Goal: Task Accomplishment & Management: Manage account settings

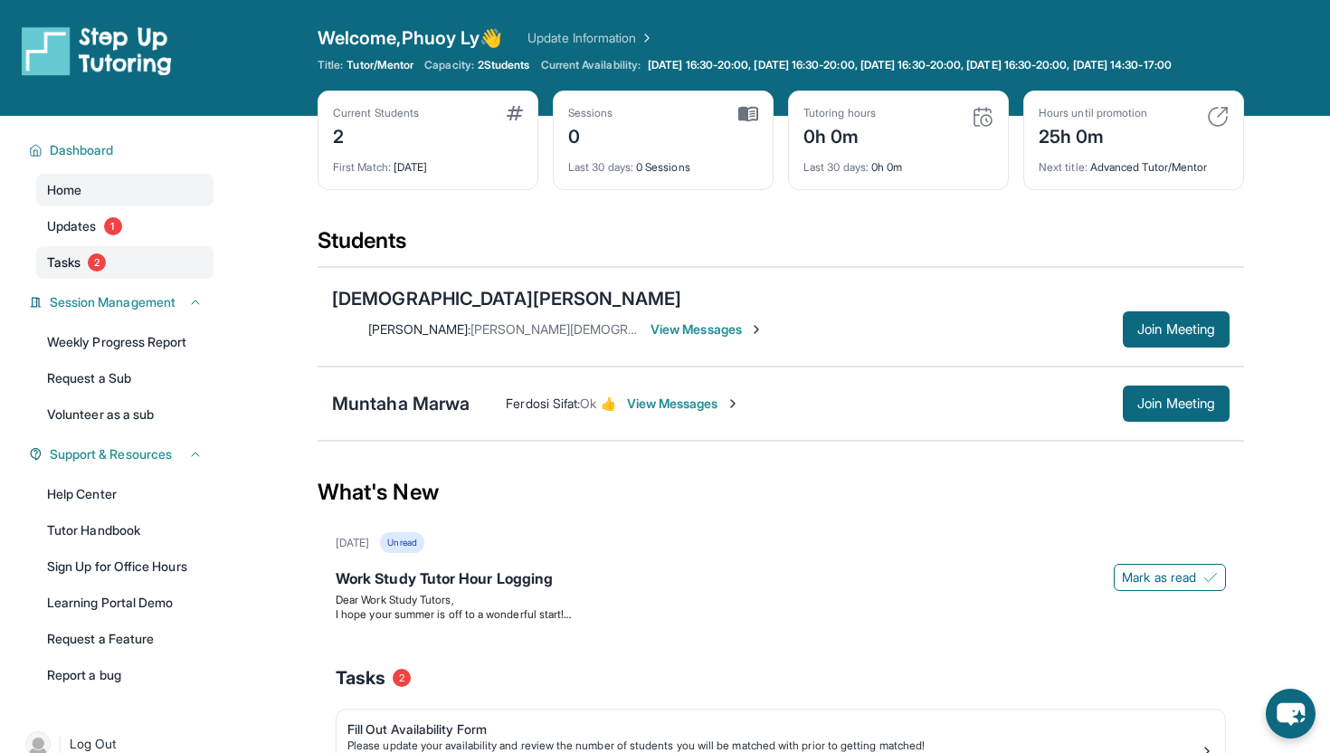
click at [110, 273] on link "Tasks 2" at bounding box center [124, 262] width 177 height 33
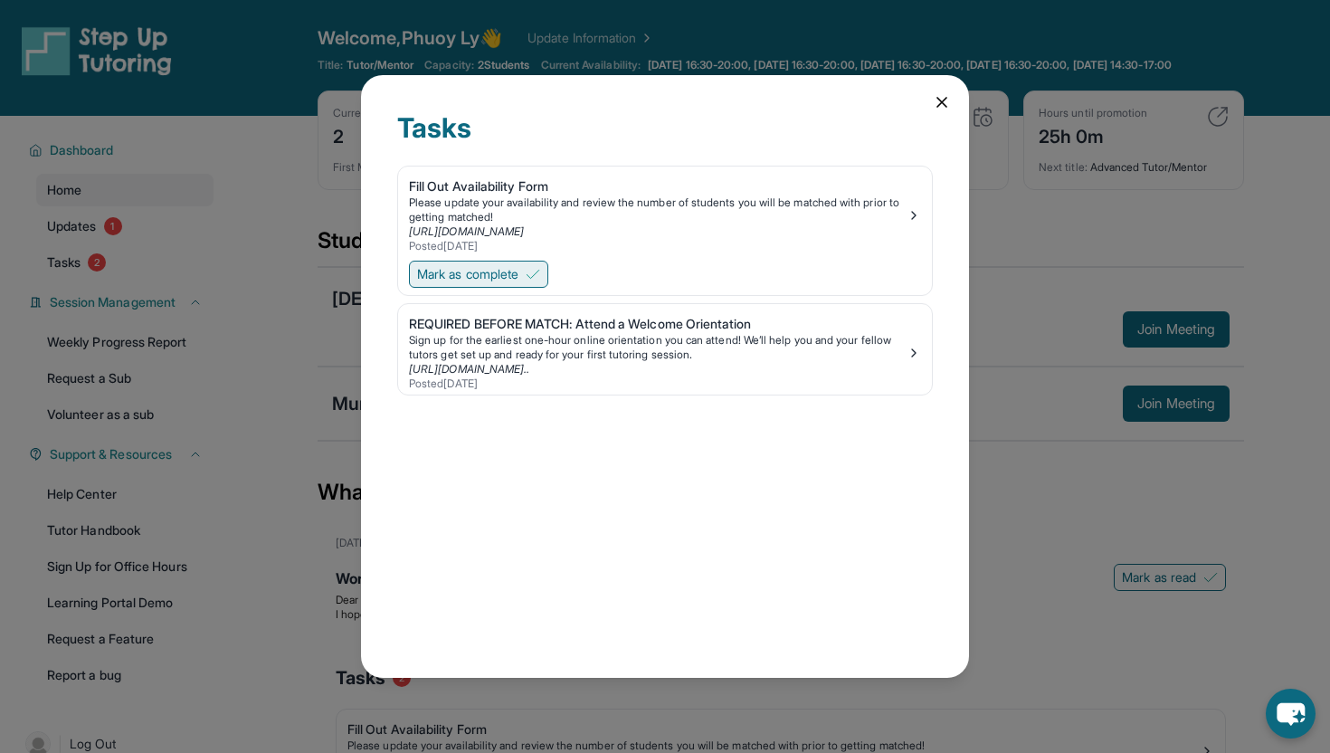
click at [489, 278] on span "Mark as complete" at bounding box center [467, 274] width 101 height 18
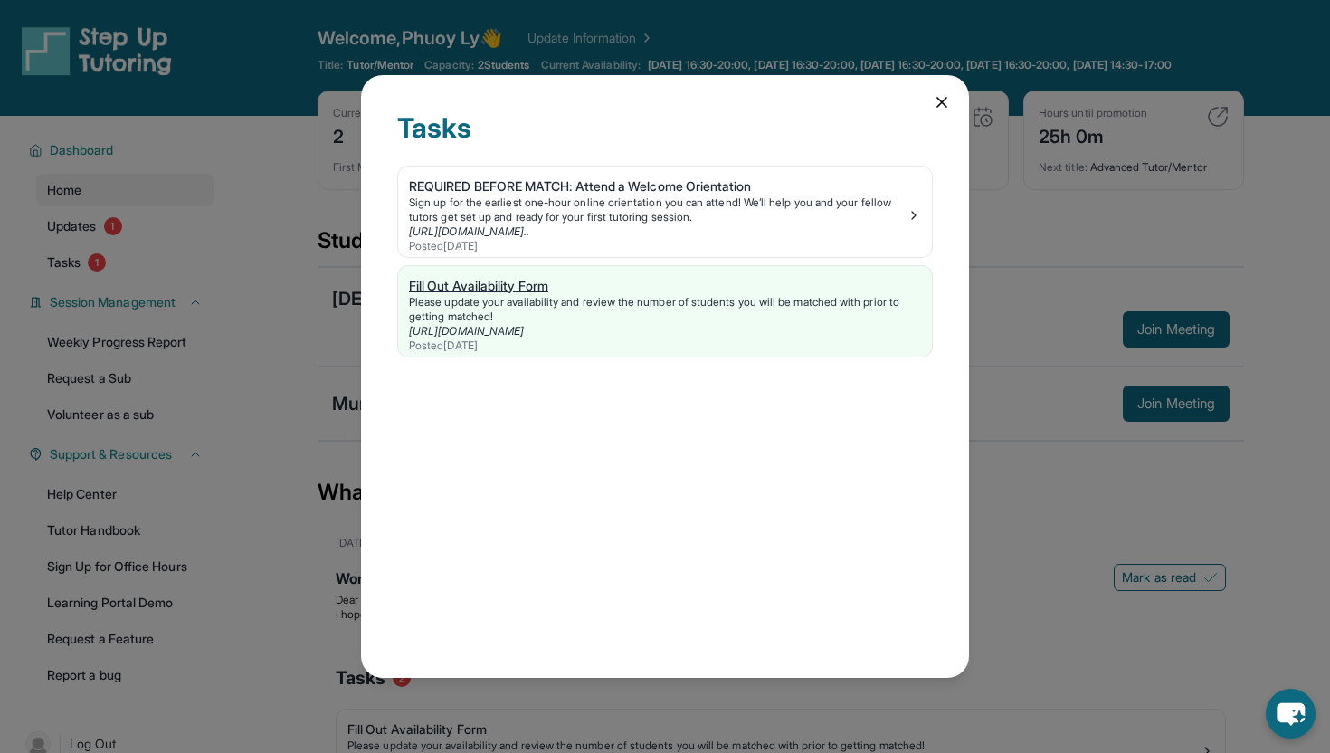
click at [529, 287] on div "Fill Out Availability Form" at bounding box center [665, 286] width 512 height 18
click at [906, 206] on div "Sign up for the earliest one-hour online orientation you can attend! We’ll help…" at bounding box center [658, 209] width 498 height 29
click at [919, 92] on div "Tasks REQUIRED BEFORE MATCH: Attend a Welcome Orientation Sign up for the earli…" at bounding box center [665, 376] width 608 height 603
click at [928, 100] on div "Tasks REQUIRED BEFORE MATCH: Attend a Welcome Orientation Sign up for the earli…" at bounding box center [665, 376] width 608 height 603
click at [947, 103] on icon at bounding box center [942, 102] width 18 height 18
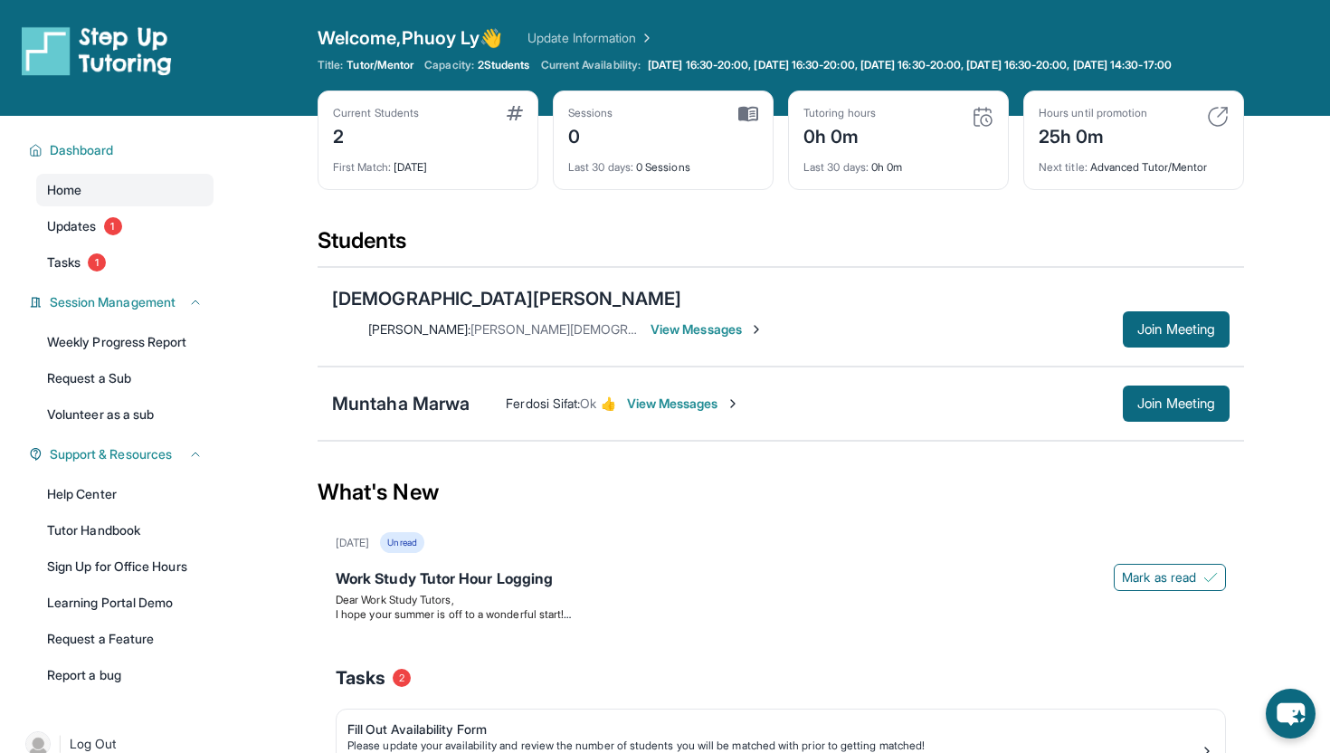
click at [706, 400] on span "View Messages" at bounding box center [683, 403] width 113 height 18
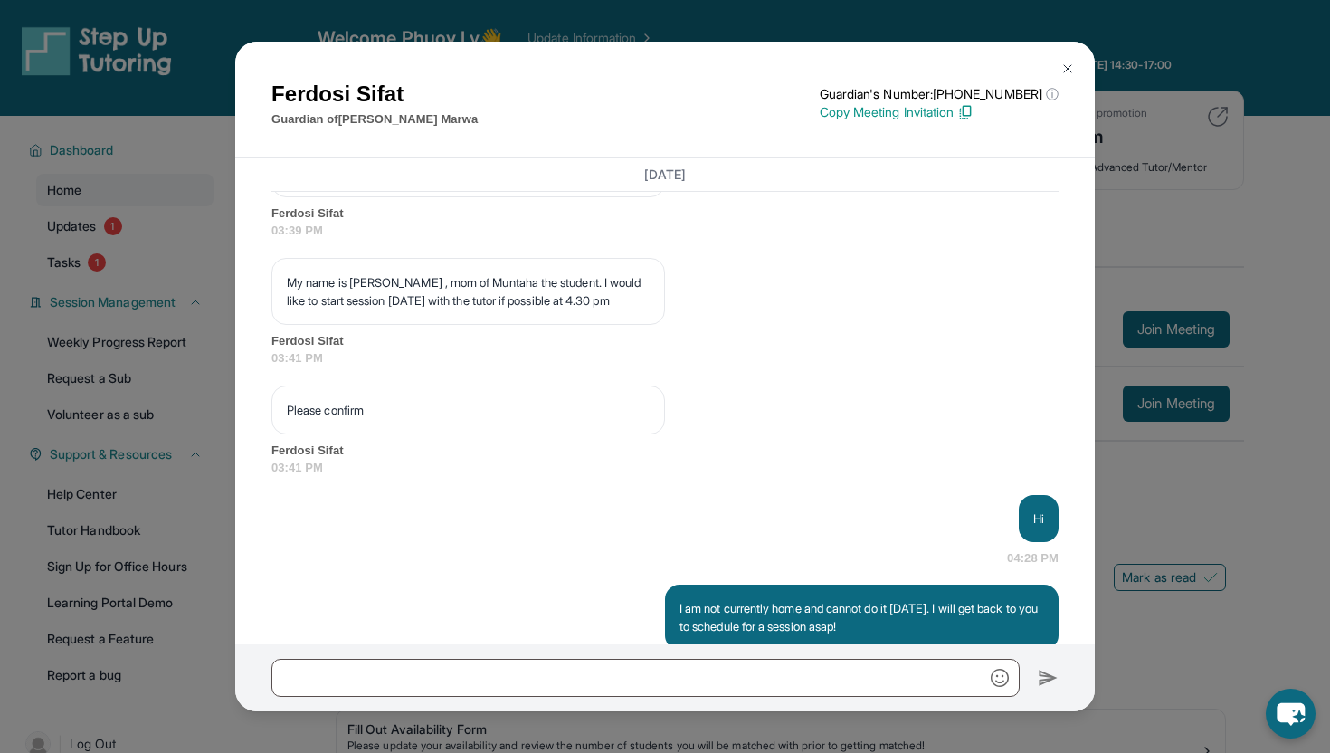
scroll to position [1681, 0]
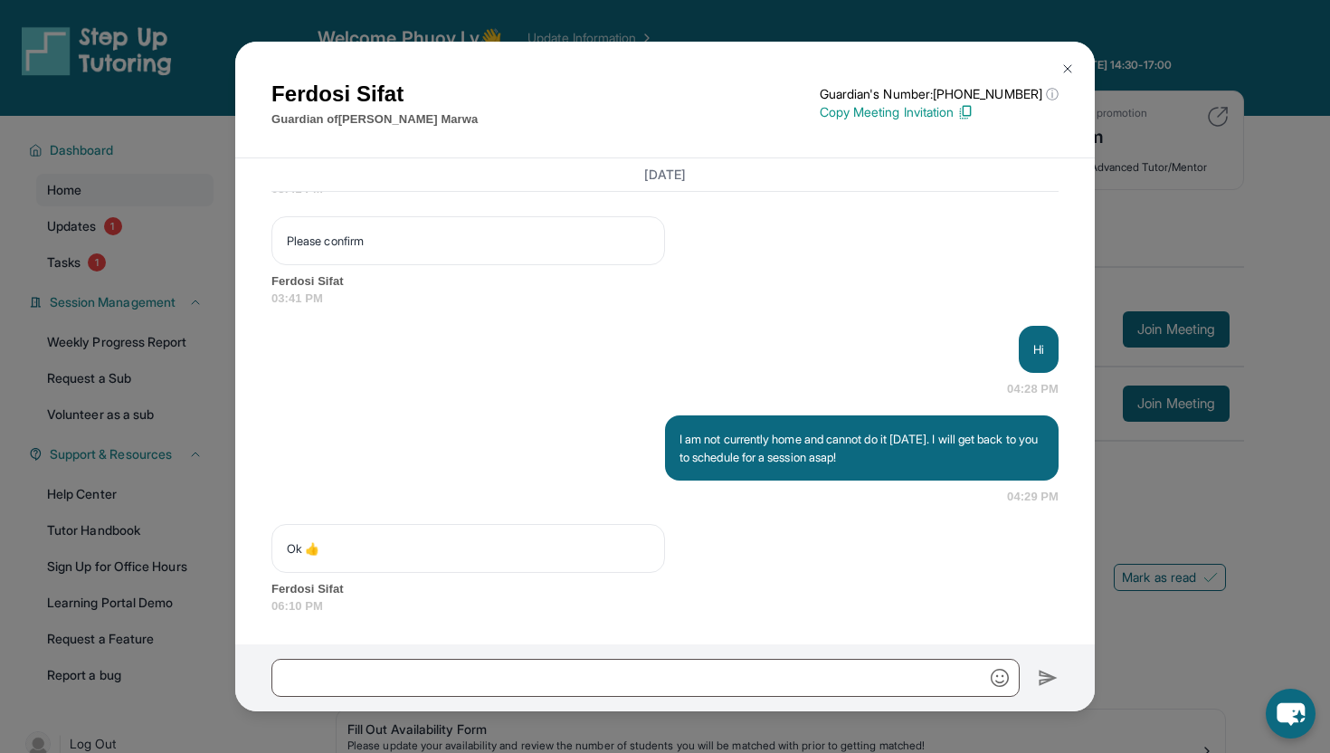
click at [1065, 77] on button at bounding box center [1067, 69] width 36 height 36
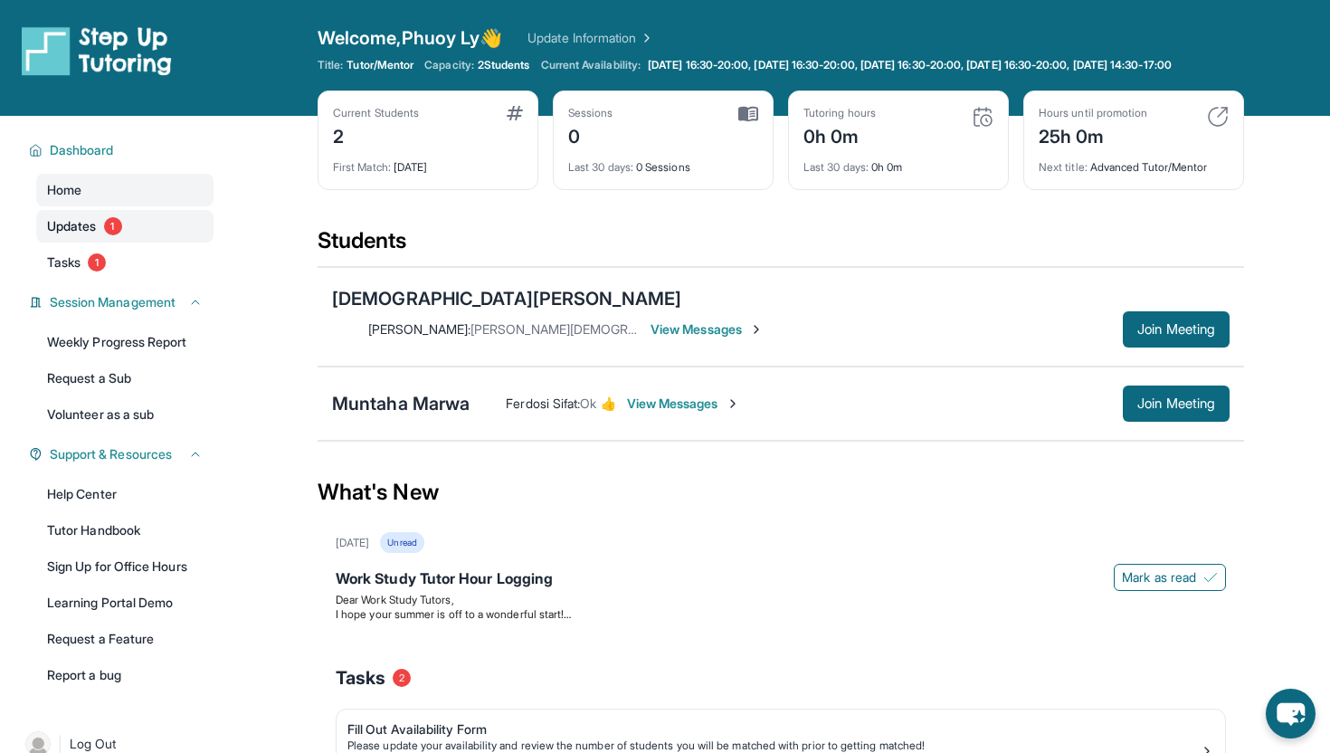
click at [124, 242] on link "Updates 1" at bounding box center [124, 226] width 177 height 33
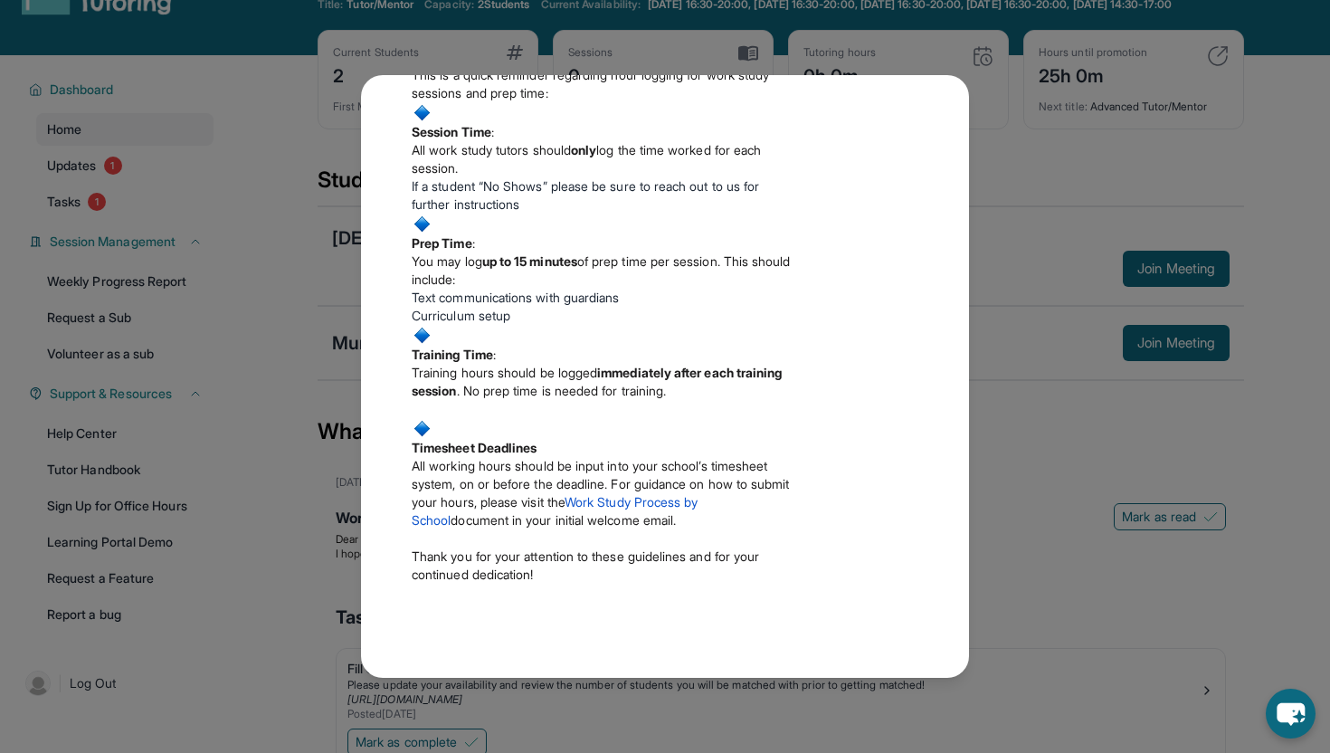
scroll to position [62, 0]
click at [1030, 501] on div "Updates [DATE] Work Study Tutor Hour Logging Dear Work Study Tutors, I hope you…" at bounding box center [665, 376] width 1330 height 753
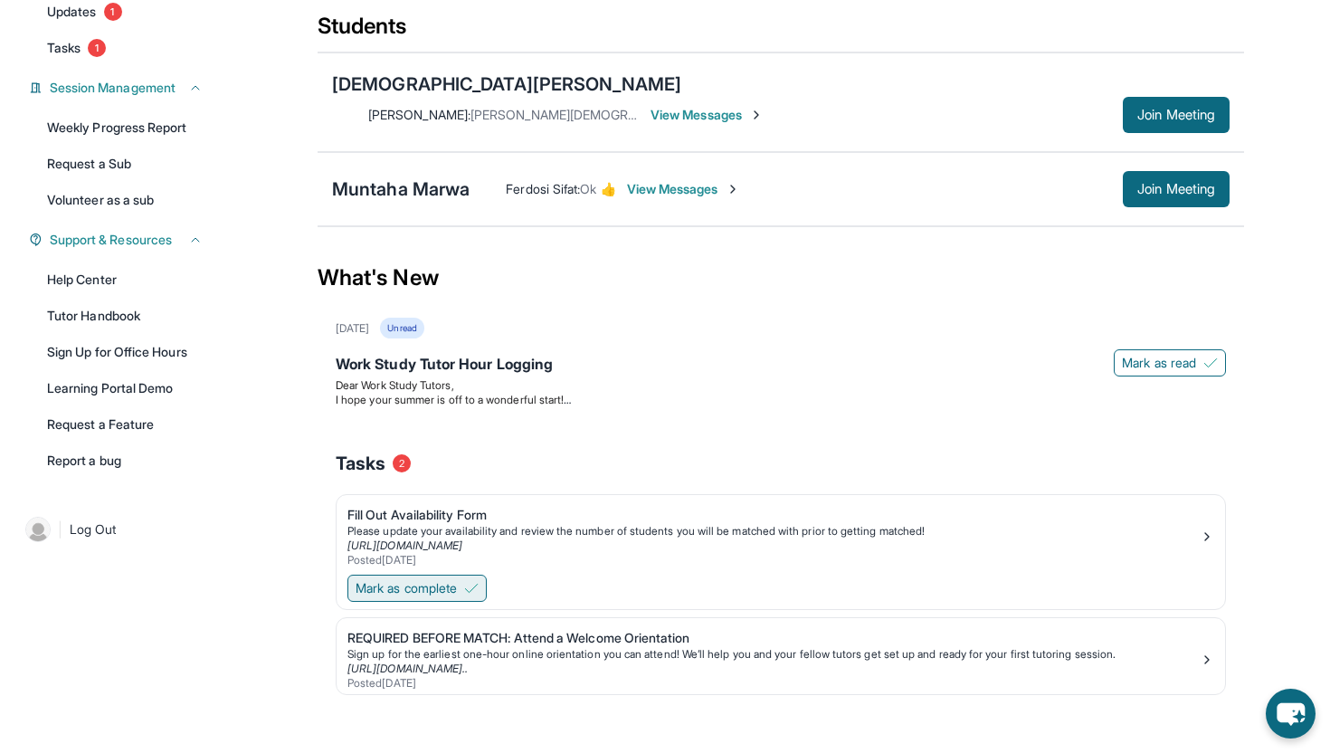
click at [452, 584] on span "Mark as complete" at bounding box center [406, 588] width 101 height 18
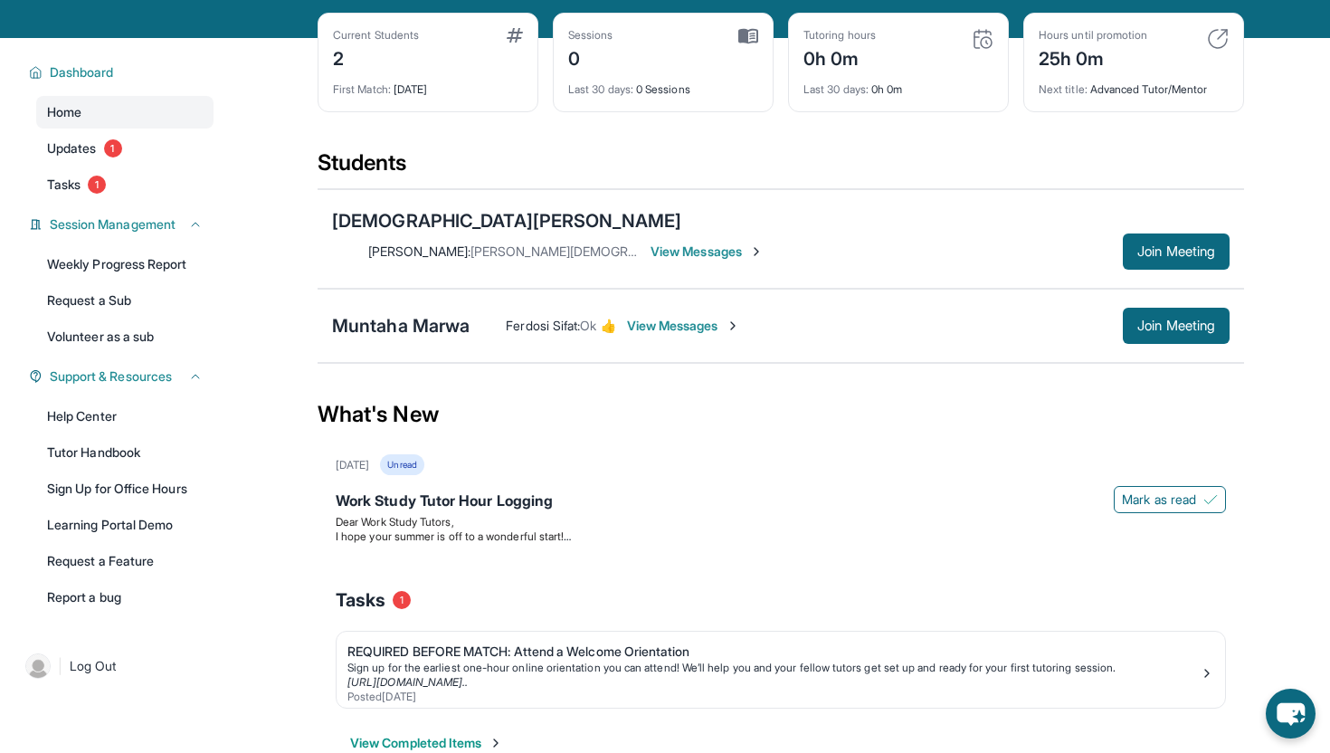
scroll to position [77, 0]
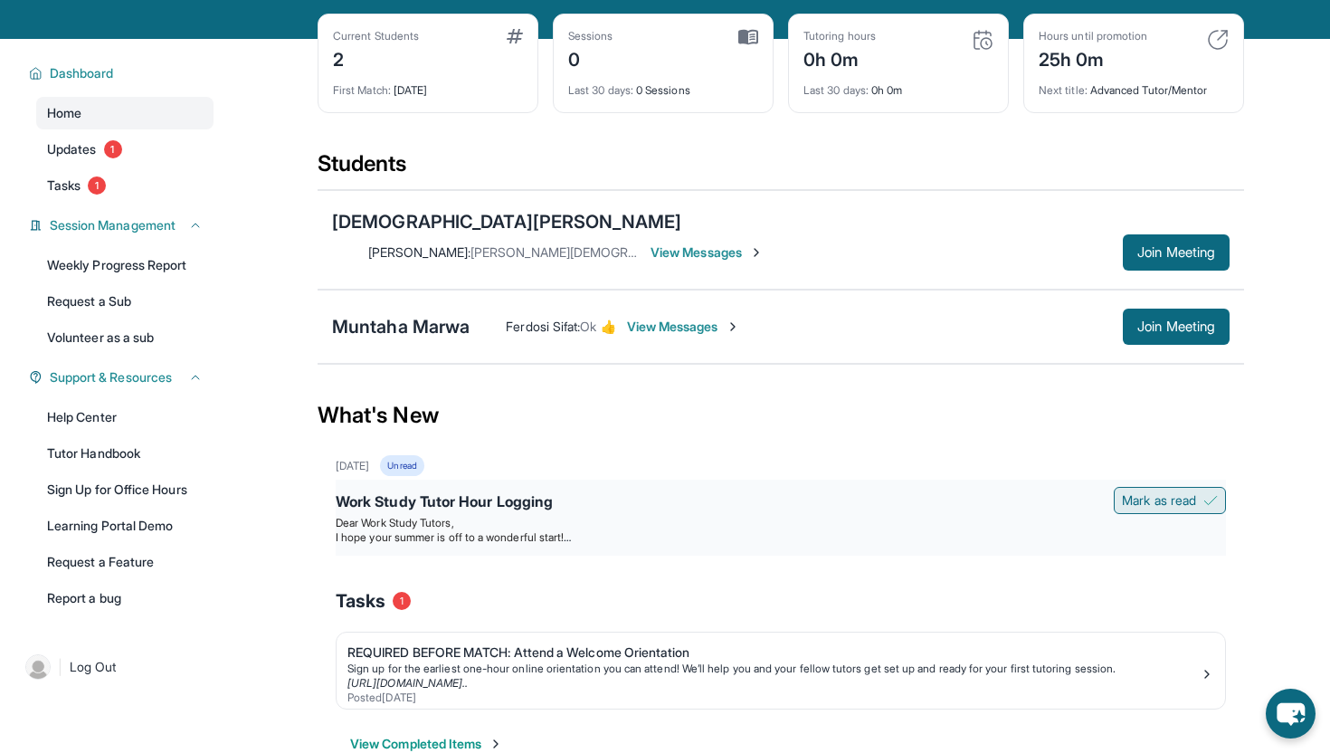
click at [1144, 497] on span "Mark as read" at bounding box center [1159, 500] width 74 height 18
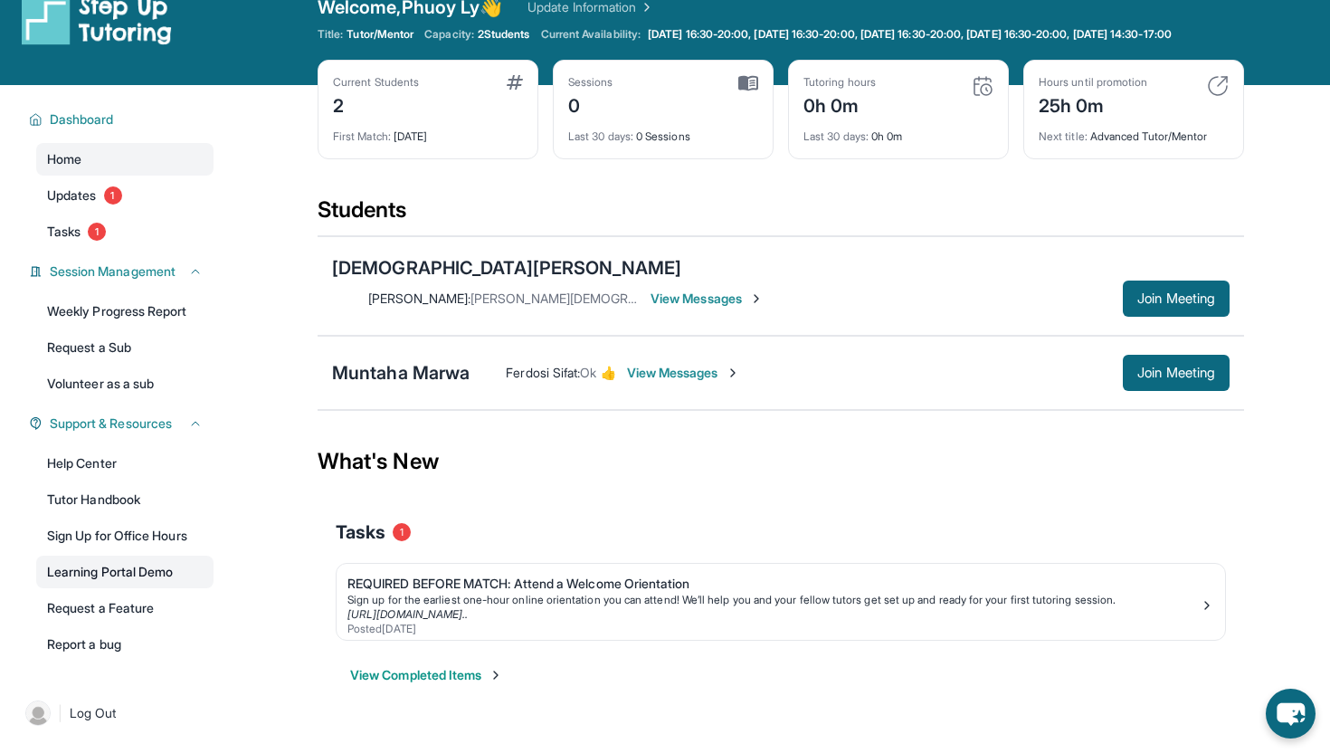
scroll to position [0, 0]
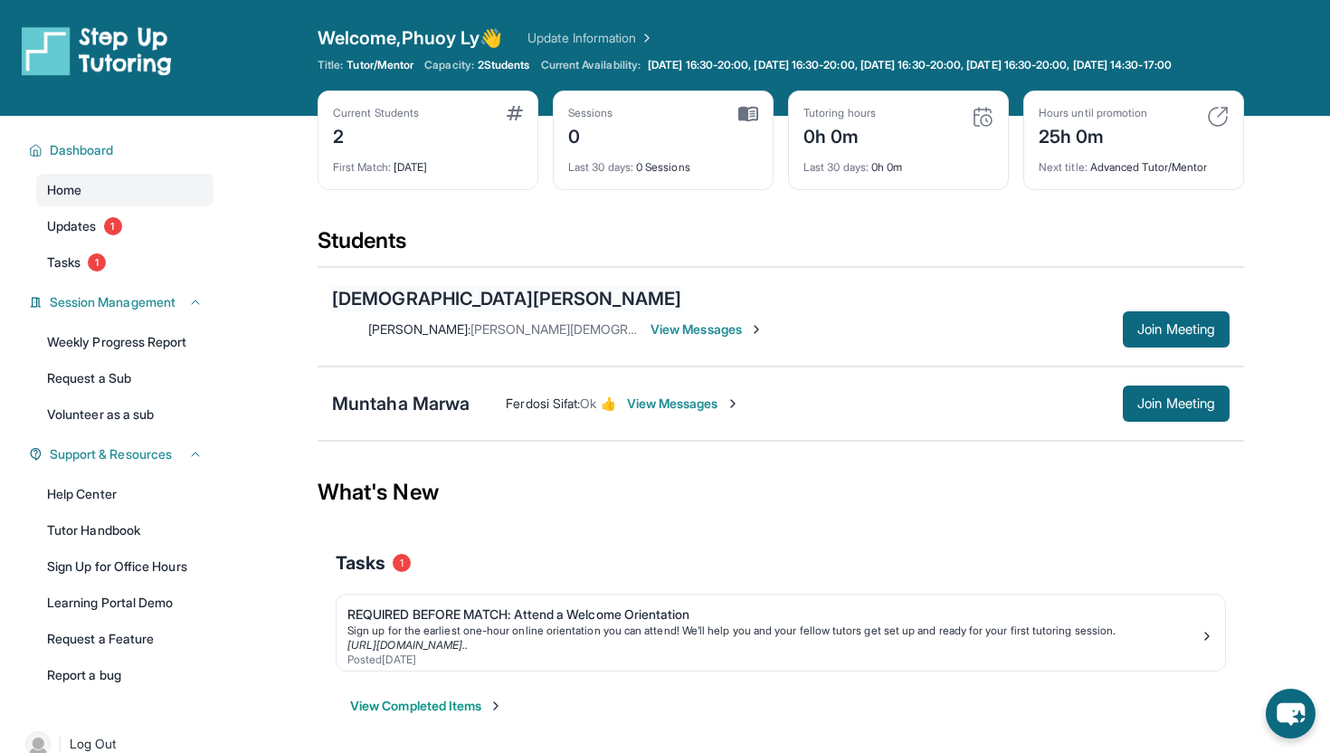
click at [374, 311] on div "[DEMOGRAPHIC_DATA][PERSON_NAME]" at bounding box center [506, 298] width 349 height 25
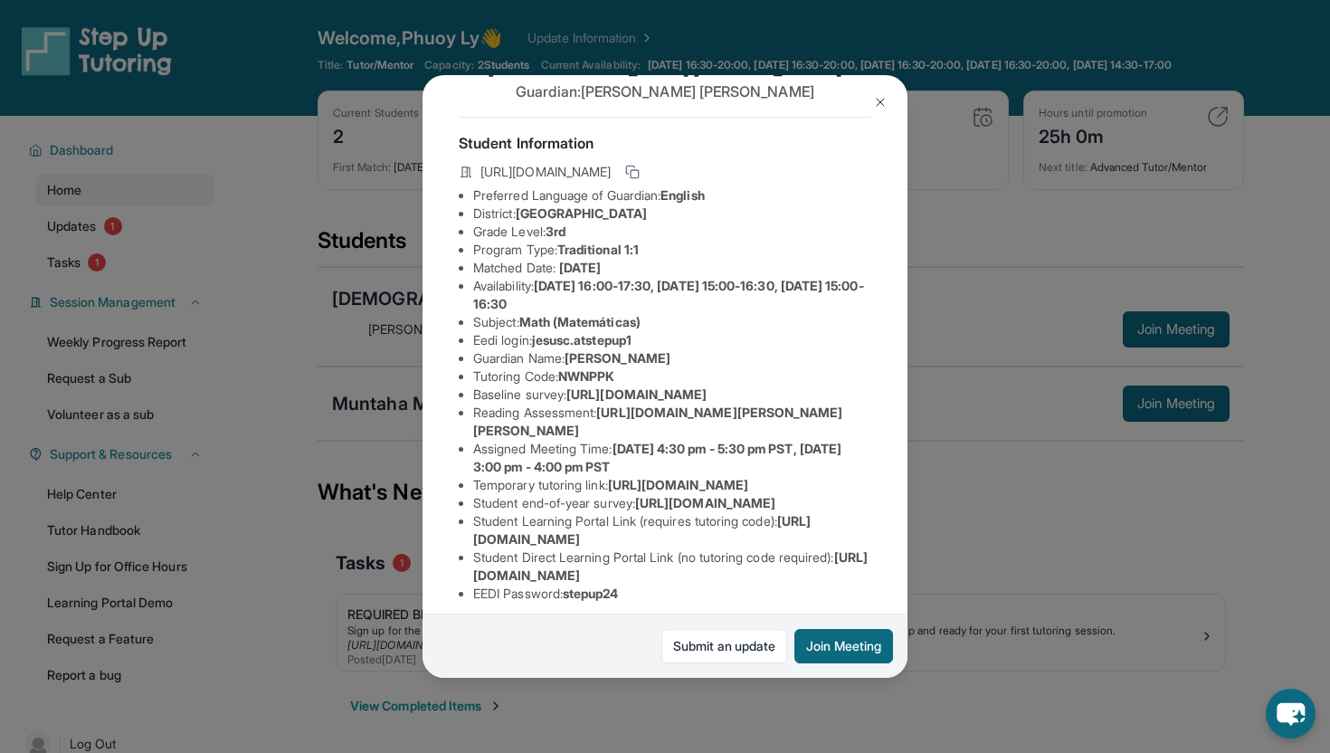
scroll to position [57, 0]
click at [845, 645] on button "Join Meeting" at bounding box center [843, 646] width 99 height 34
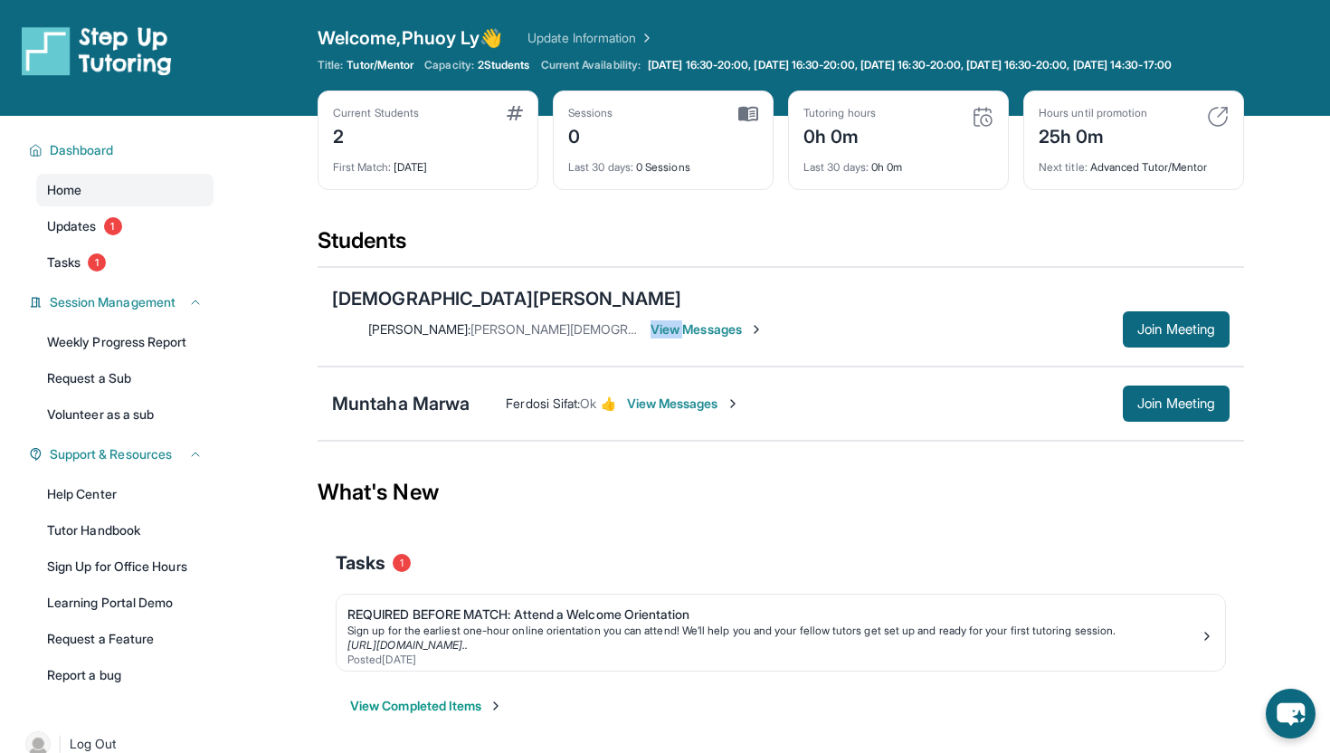
click at [786, 328] on div "[PERSON_NAME] : [PERSON_NAME][DEMOGRAPHIC_DATA] begin [DATE] 3pm? View Messages…" at bounding box center [780, 329] width 897 height 36
click at [764, 320] on span "View Messages" at bounding box center [706, 329] width 113 height 18
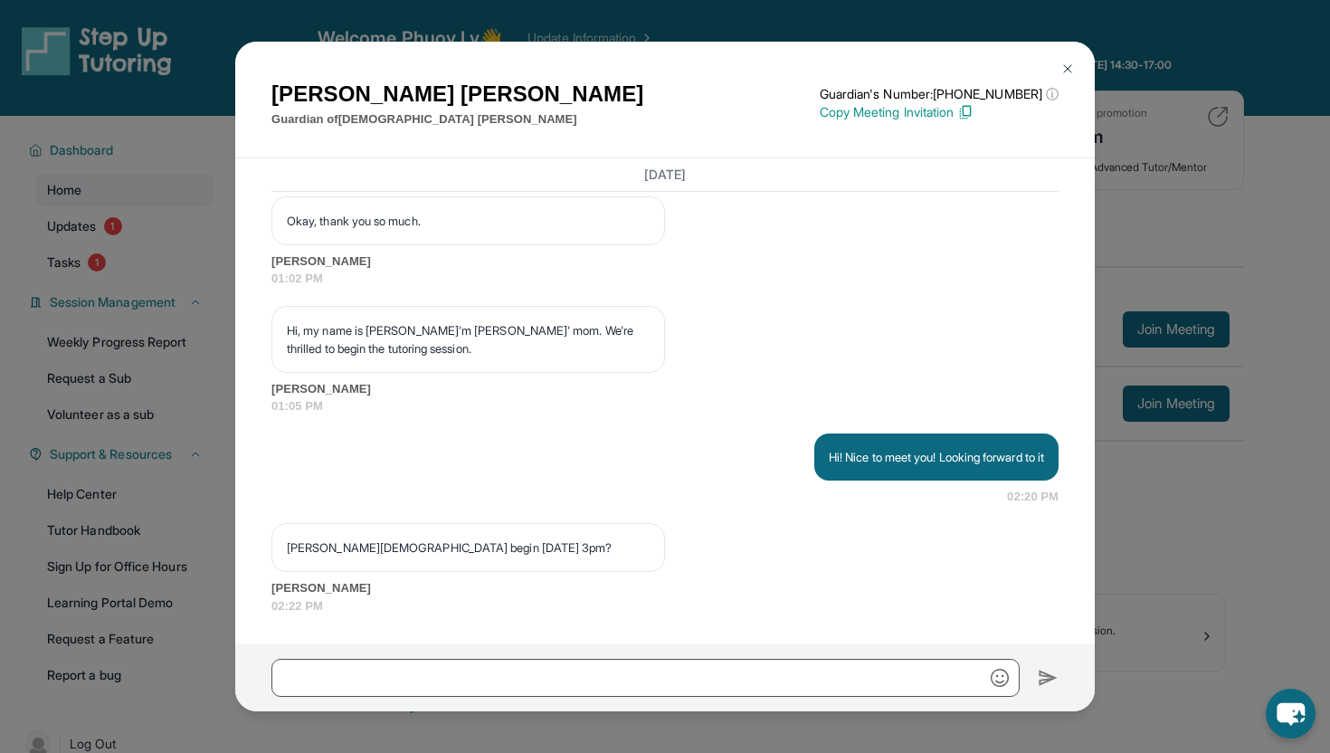
scroll to position [130, 0]
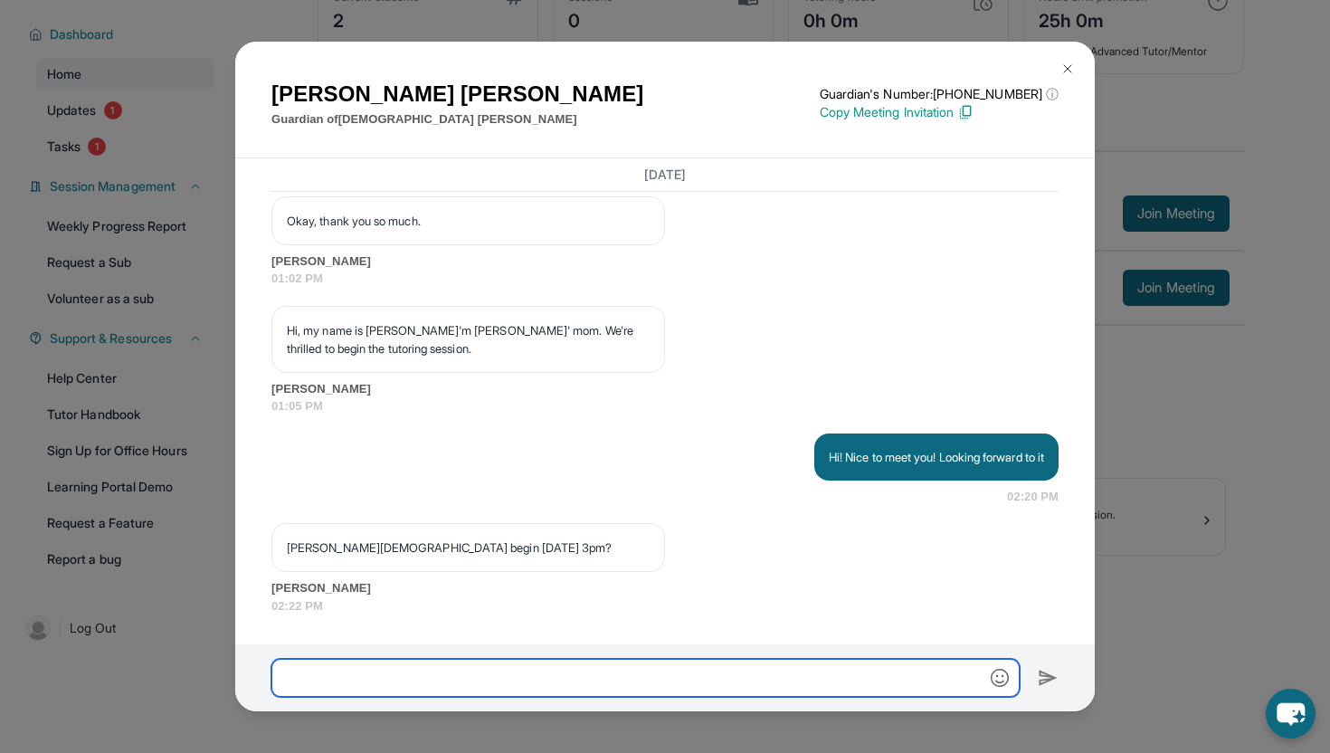
click at [540, 678] on input "text" at bounding box center [645, 678] width 748 height 38
type input "***"
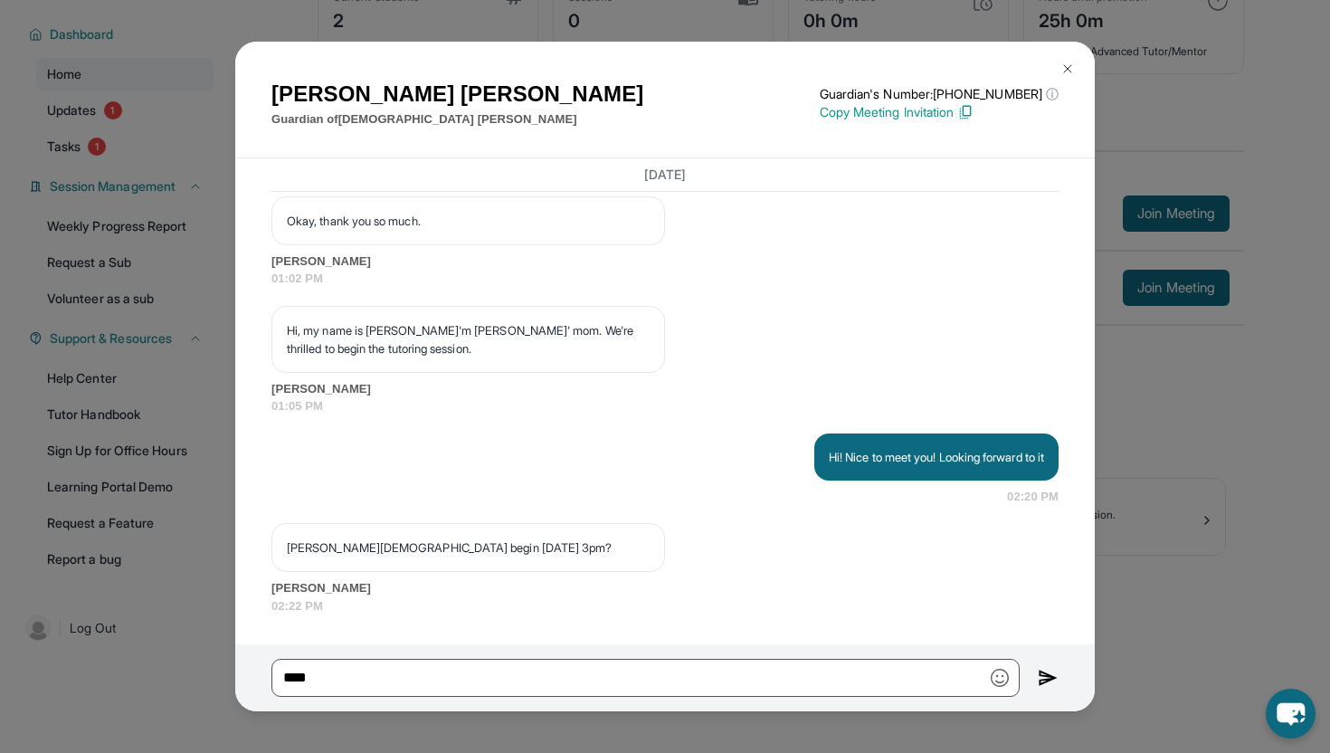
click at [223, 147] on div "[PERSON_NAME] Guardian of [DEMOGRAPHIC_DATA][PERSON_NAME] Guardian's Number: [P…" at bounding box center [665, 376] width 1330 height 753
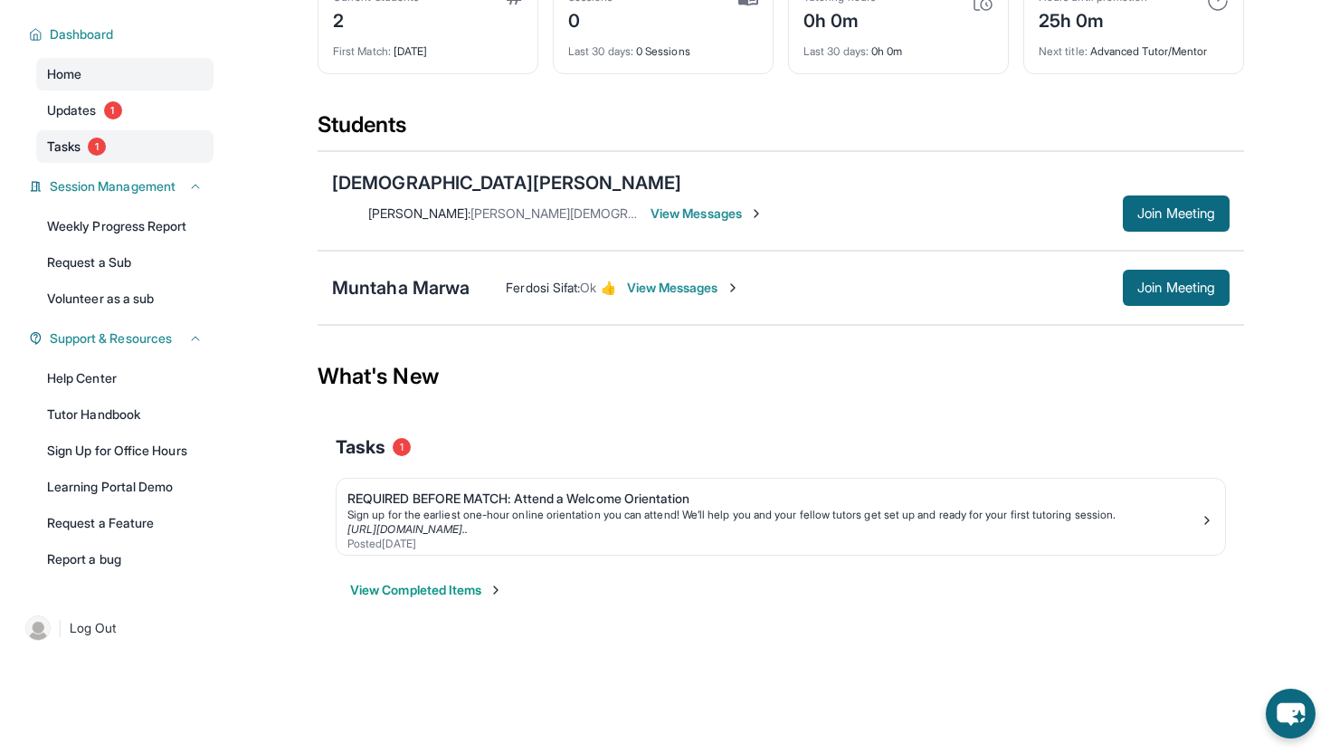
click at [157, 140] on link "Tasks 1" at bounding box center [124, 146] width 177 height 33
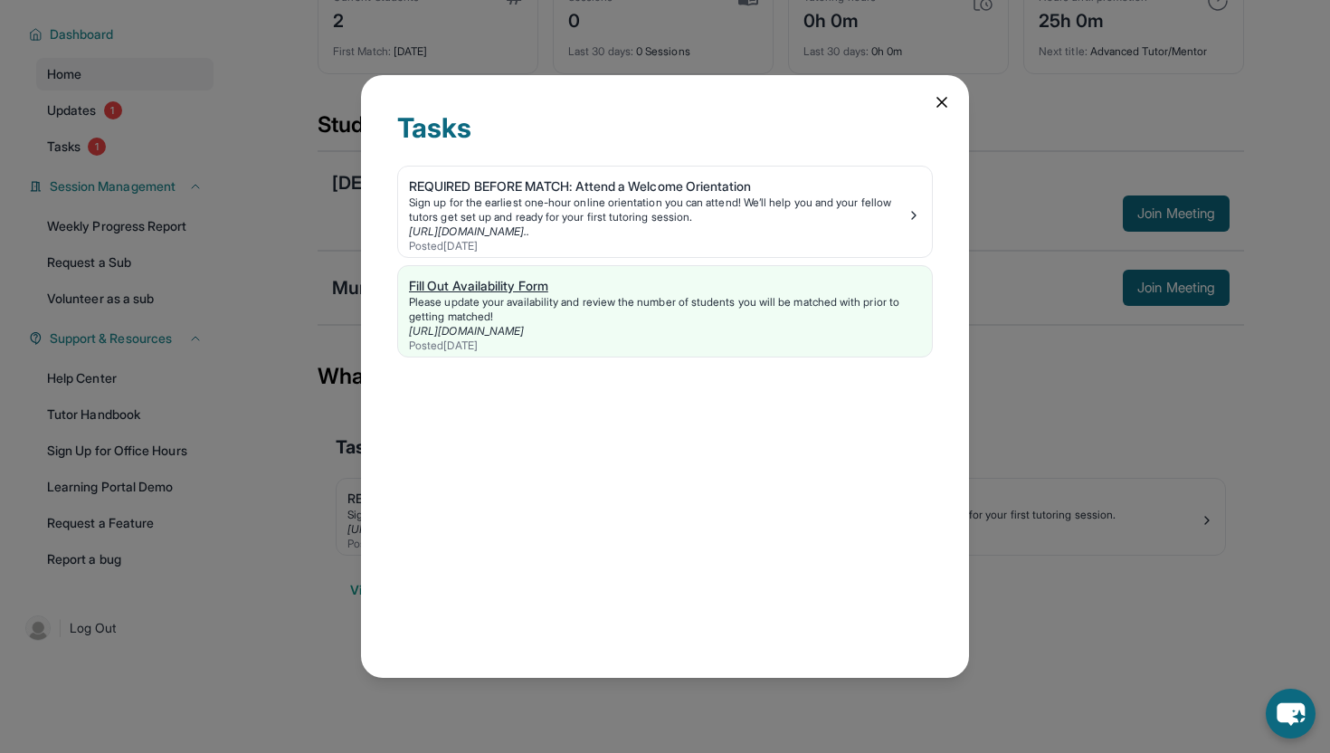
click at [752, 351] on div "Posted [DATE]" at bounding box center [665, 345] width 512 height 14
click at [944, 108] on icon at bounding box center [942, 102] width 18 height 18
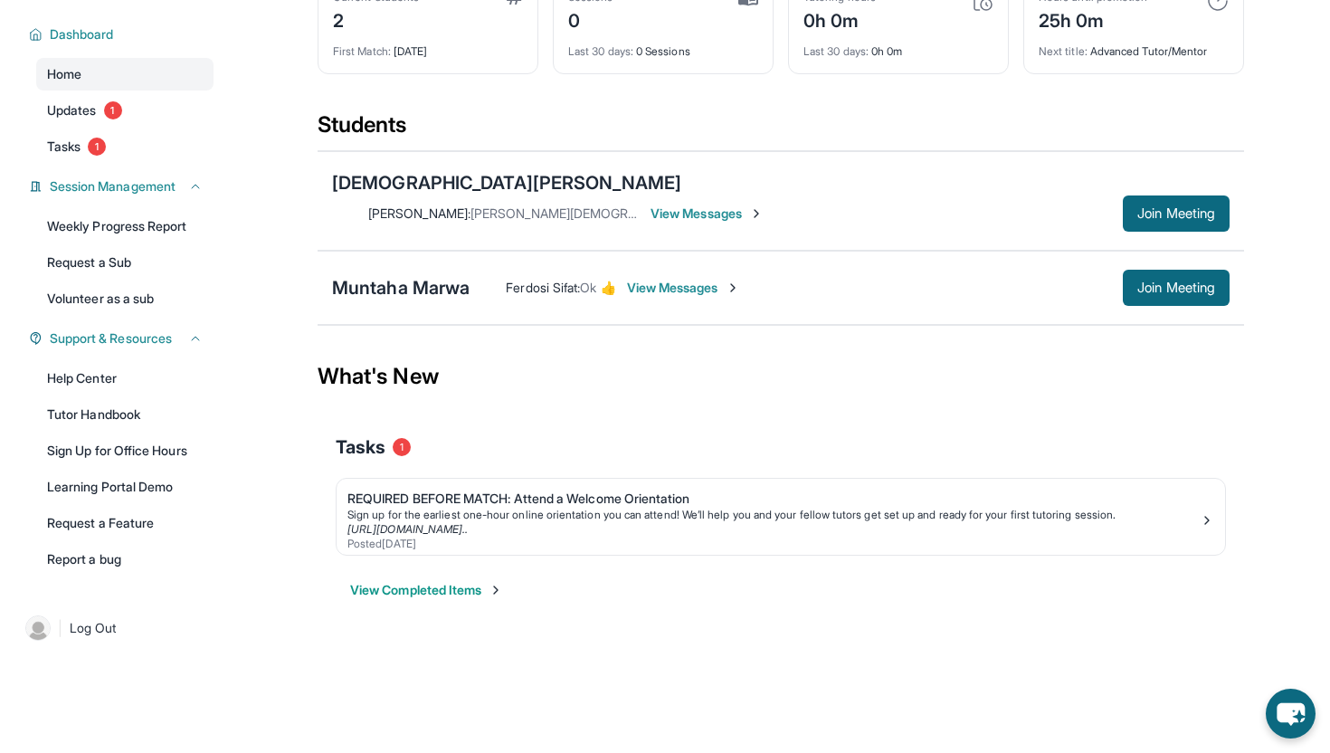
click at [764, 204] on span "View Messages" at bounding box center [706, 213] width 113 height 18
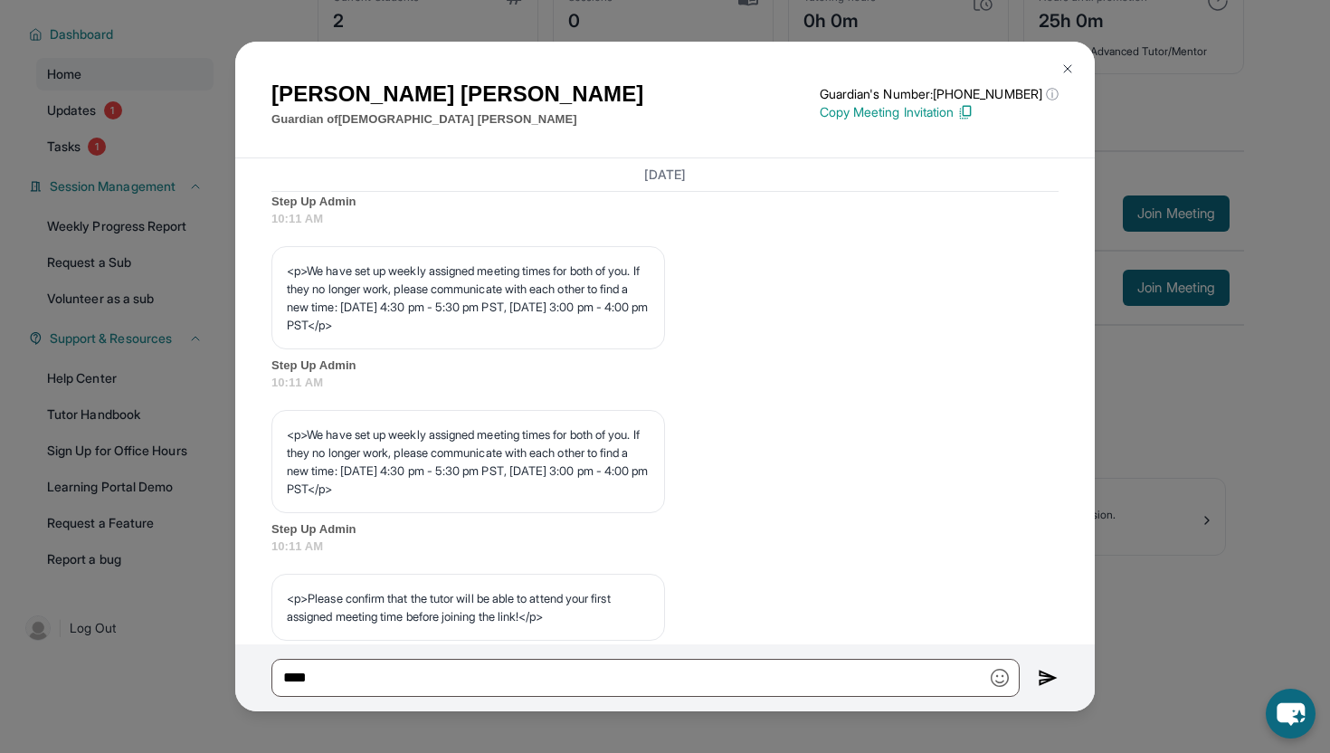
scroll to position [1336, 0]
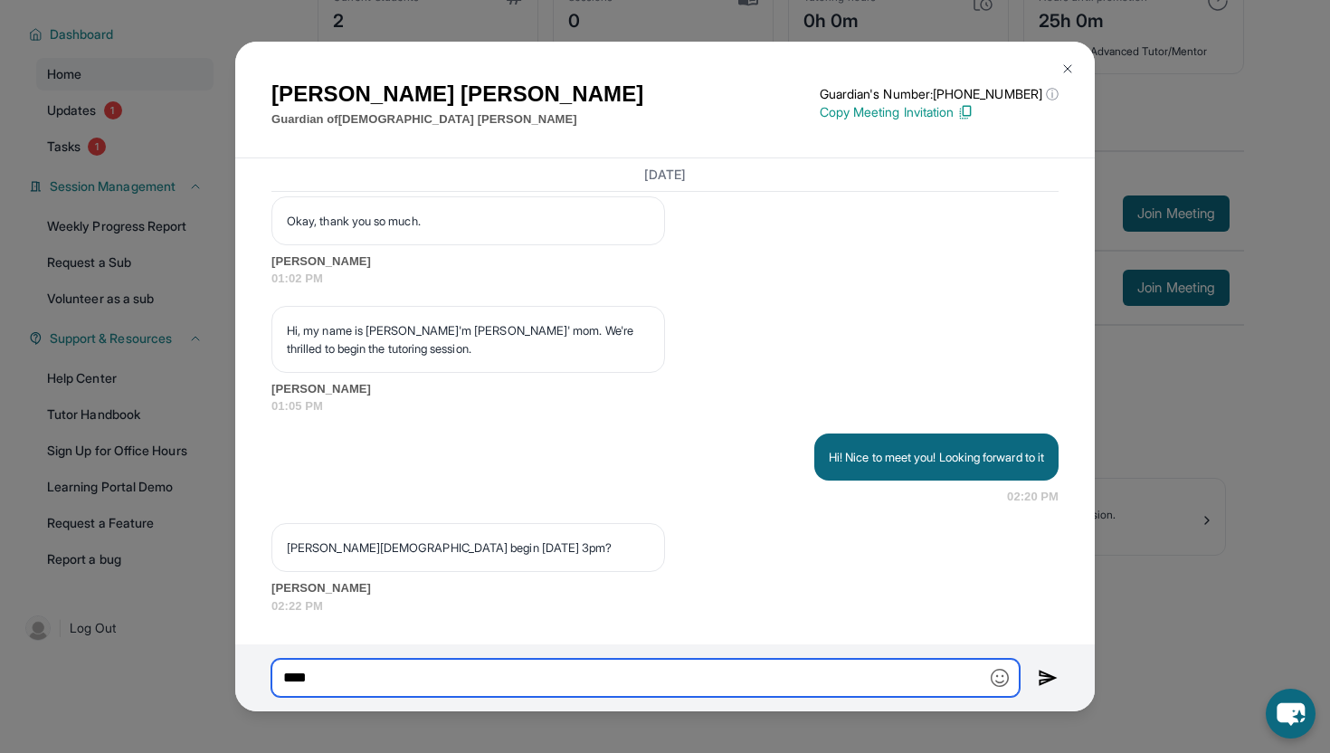
click at [509, 672] on input "***" at bounding box center [645, 678] width 748 height 38
type input "*"
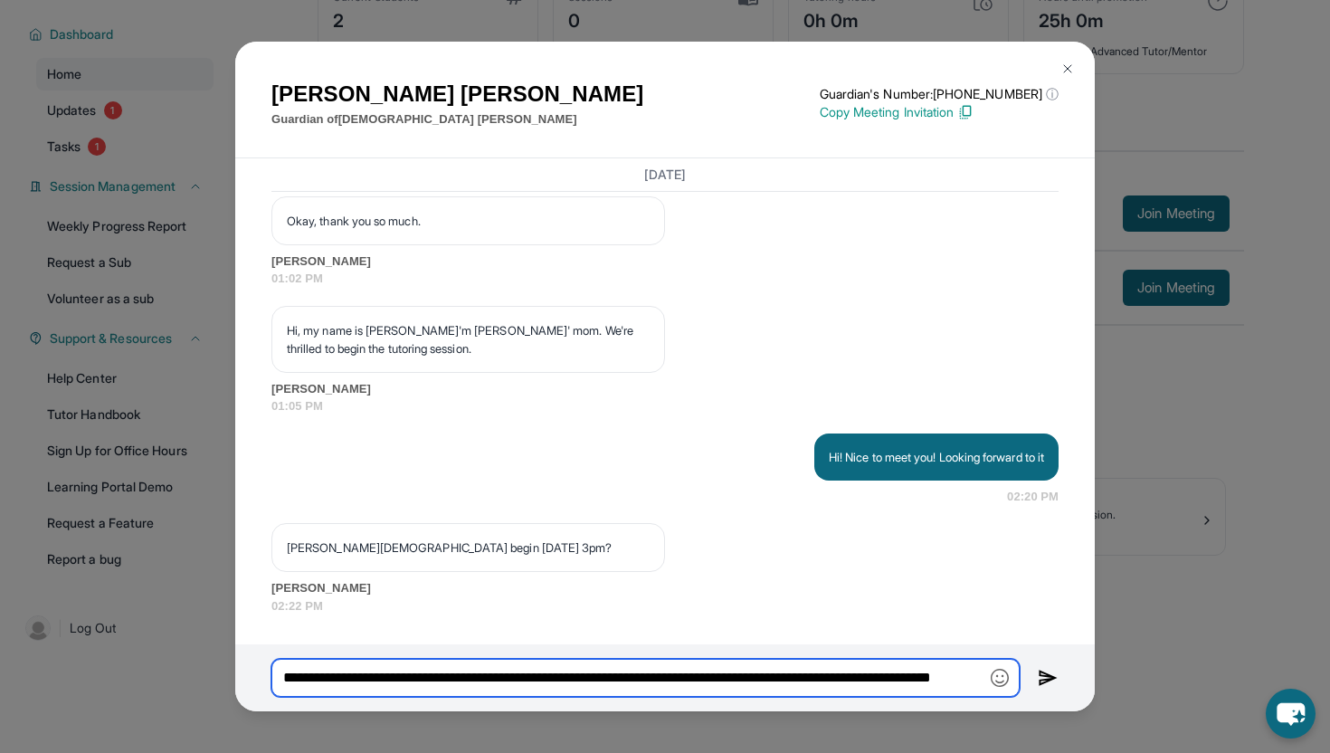
type input "**********"
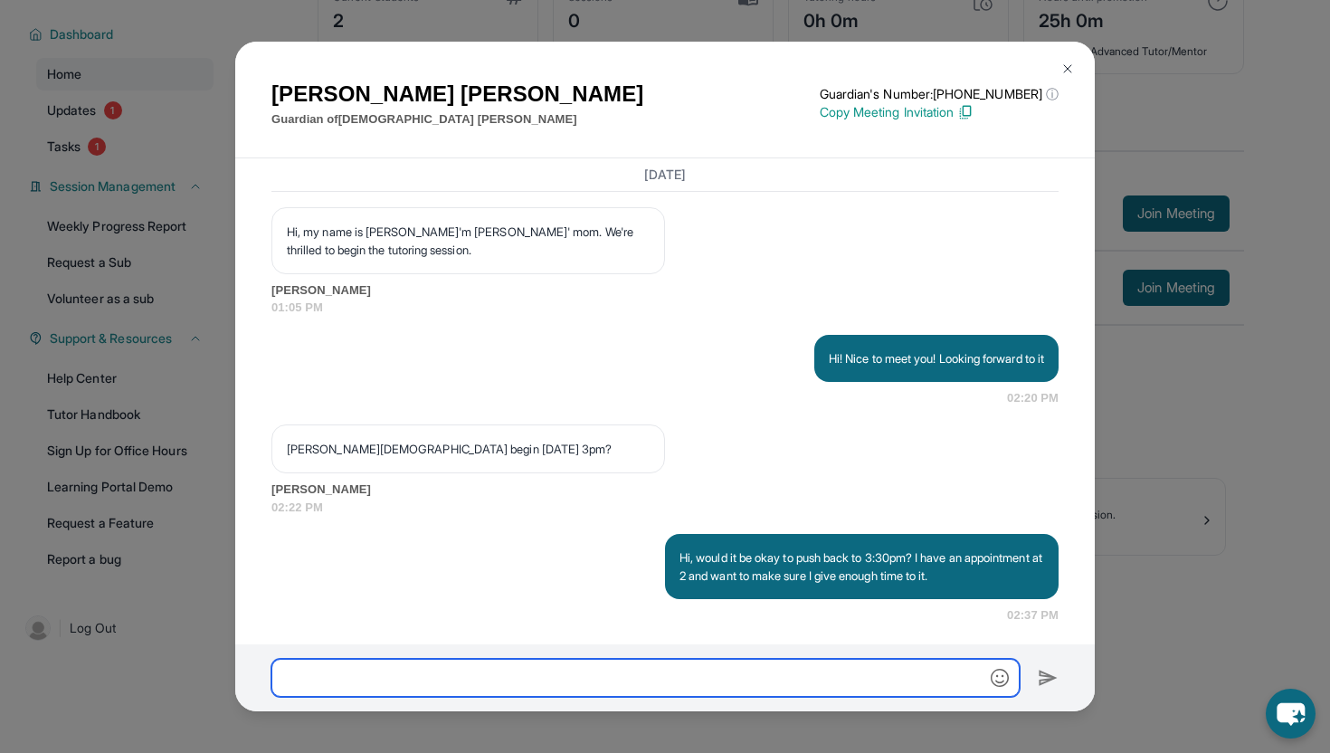
scroll to position [1444, 0]
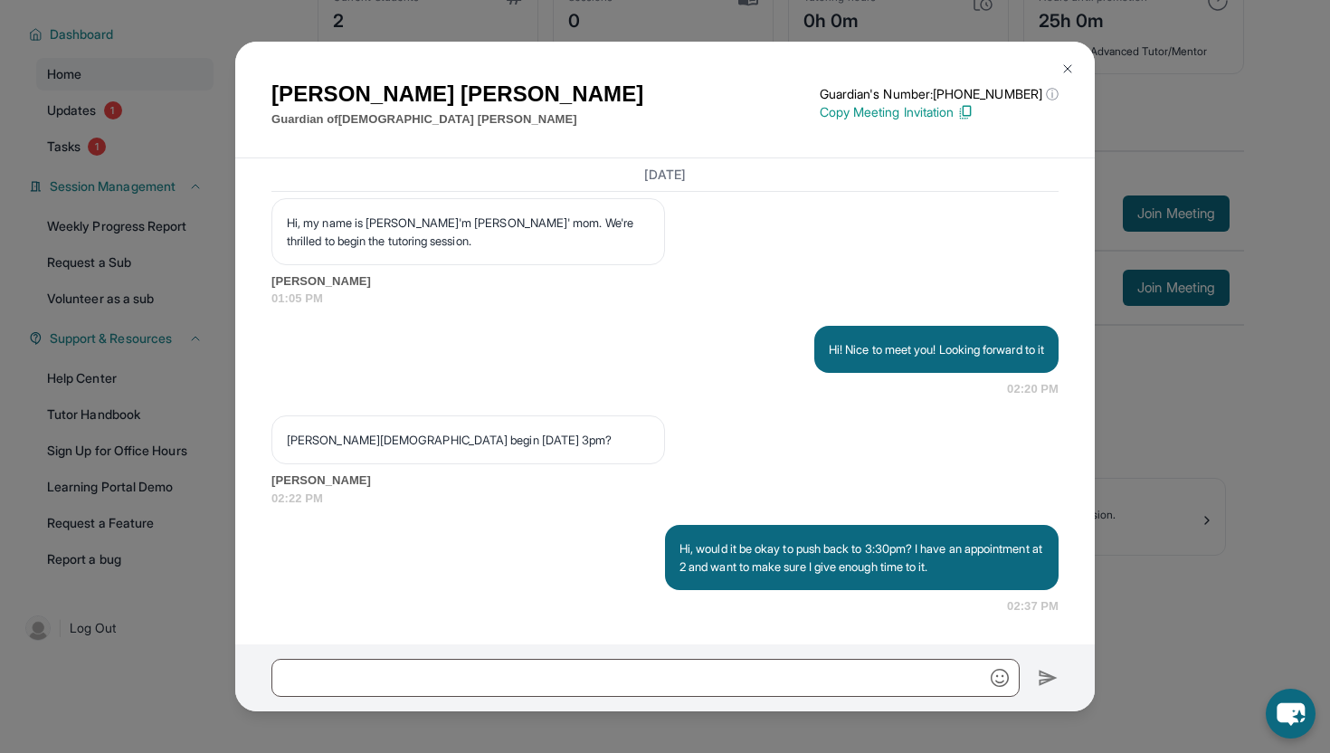
click at [1057, 81] on button at bounding box center [1067, 69] width 36 height 36
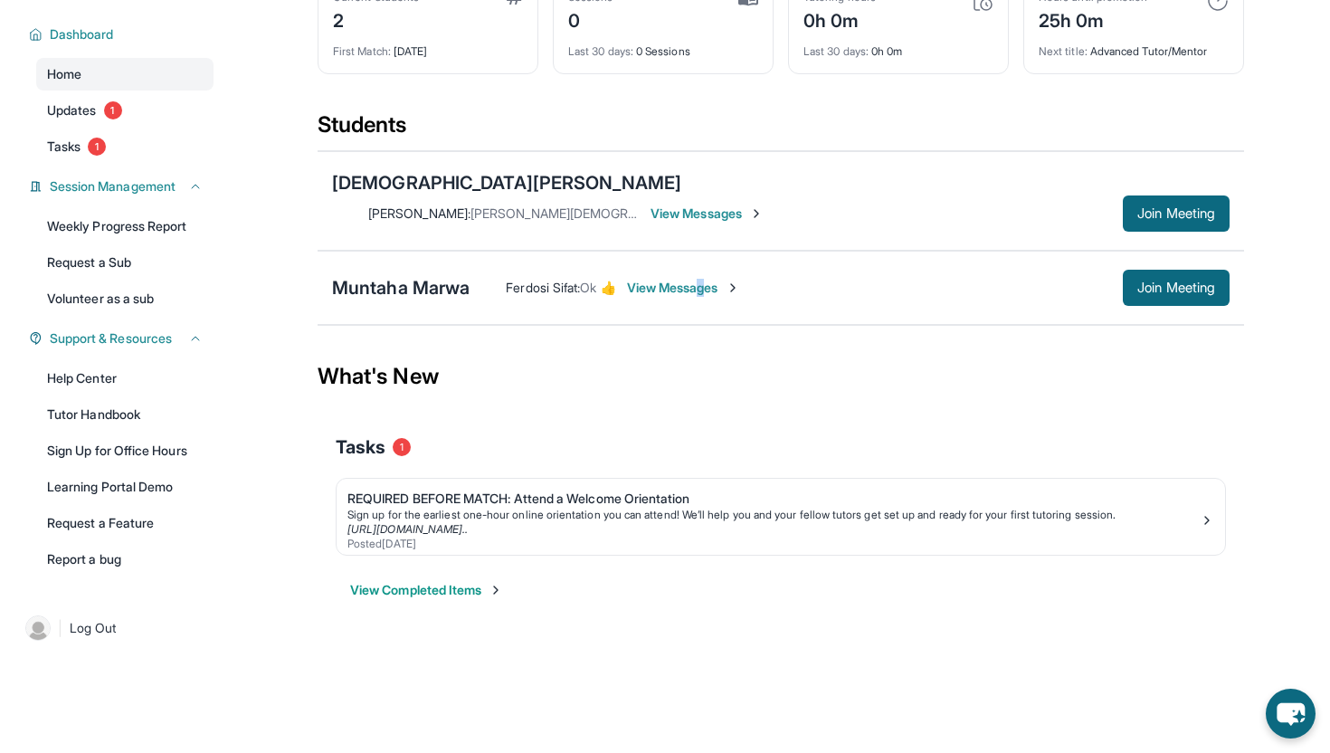
click at [712, 279] on span "View Messages" at bounding box center [683, 288] width 113 height 18
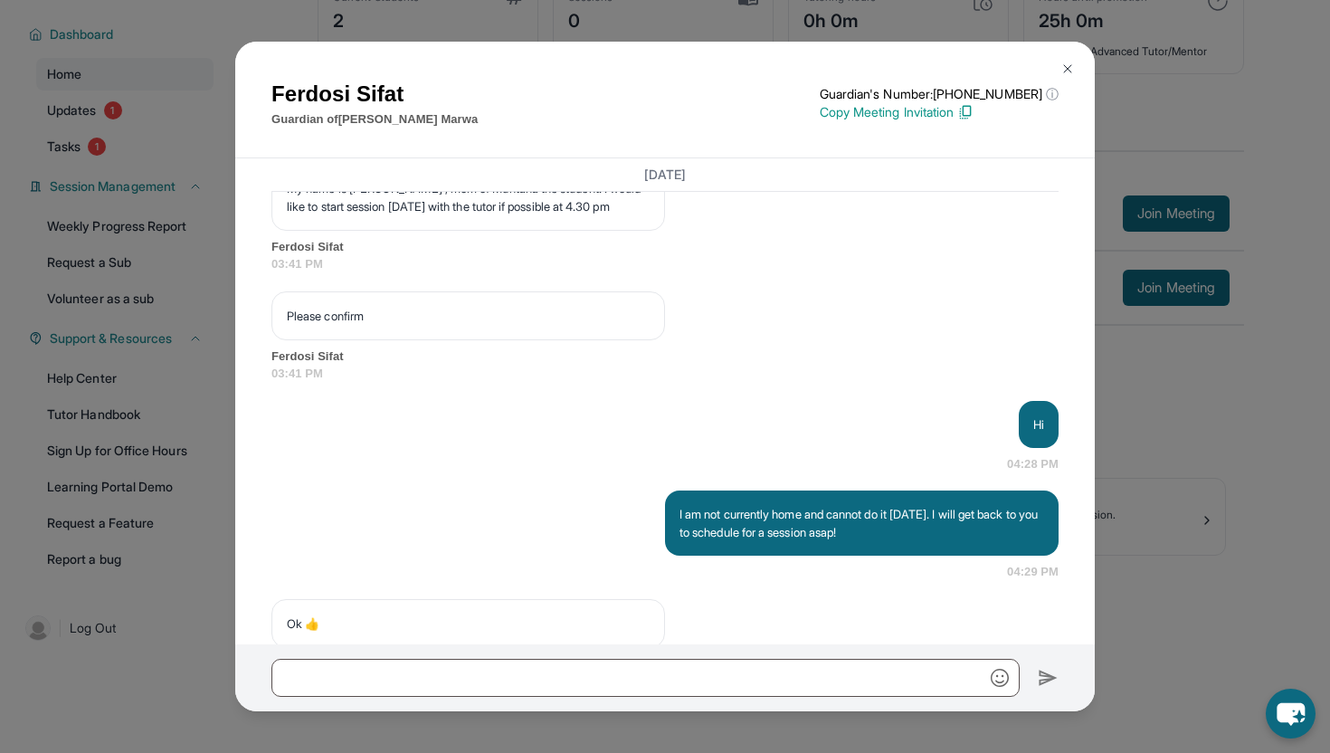
scroll to position [1681, 0]
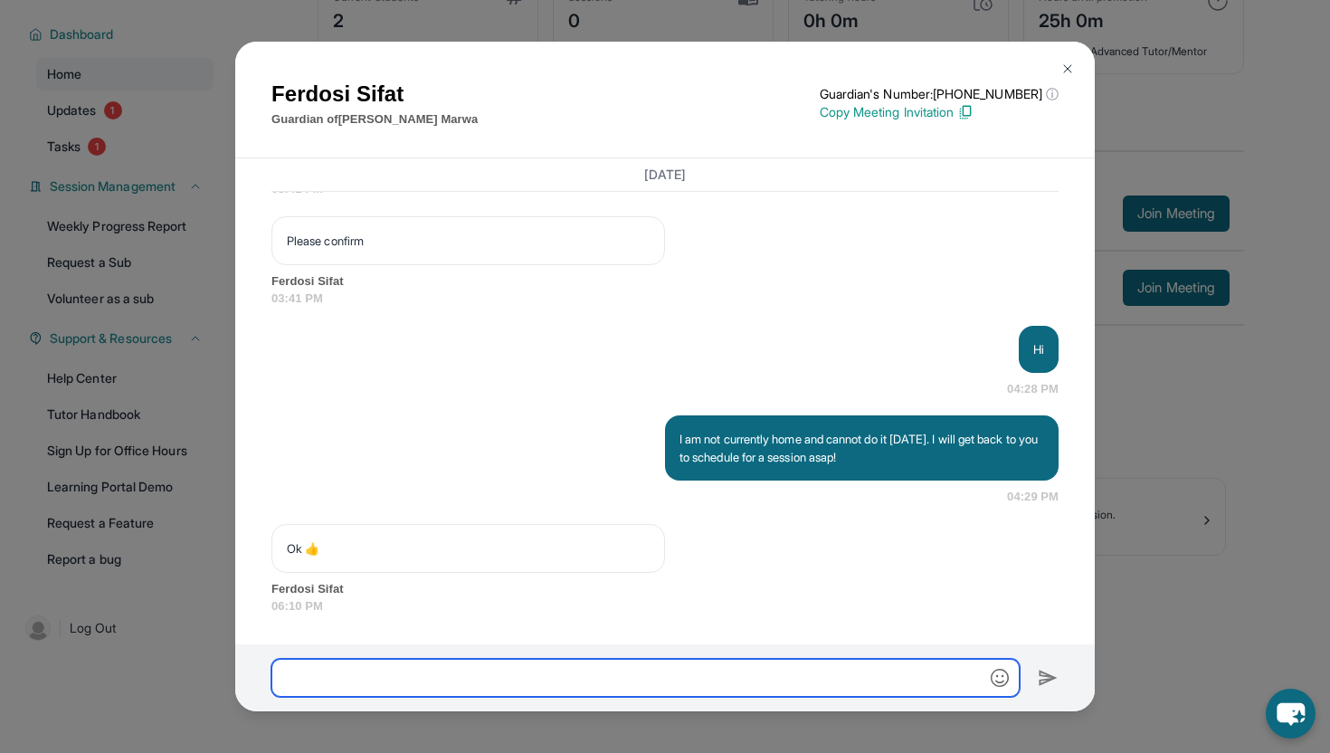
click at [563, 669] on input "text" at bounding box center [645, 678] width 748 height 38
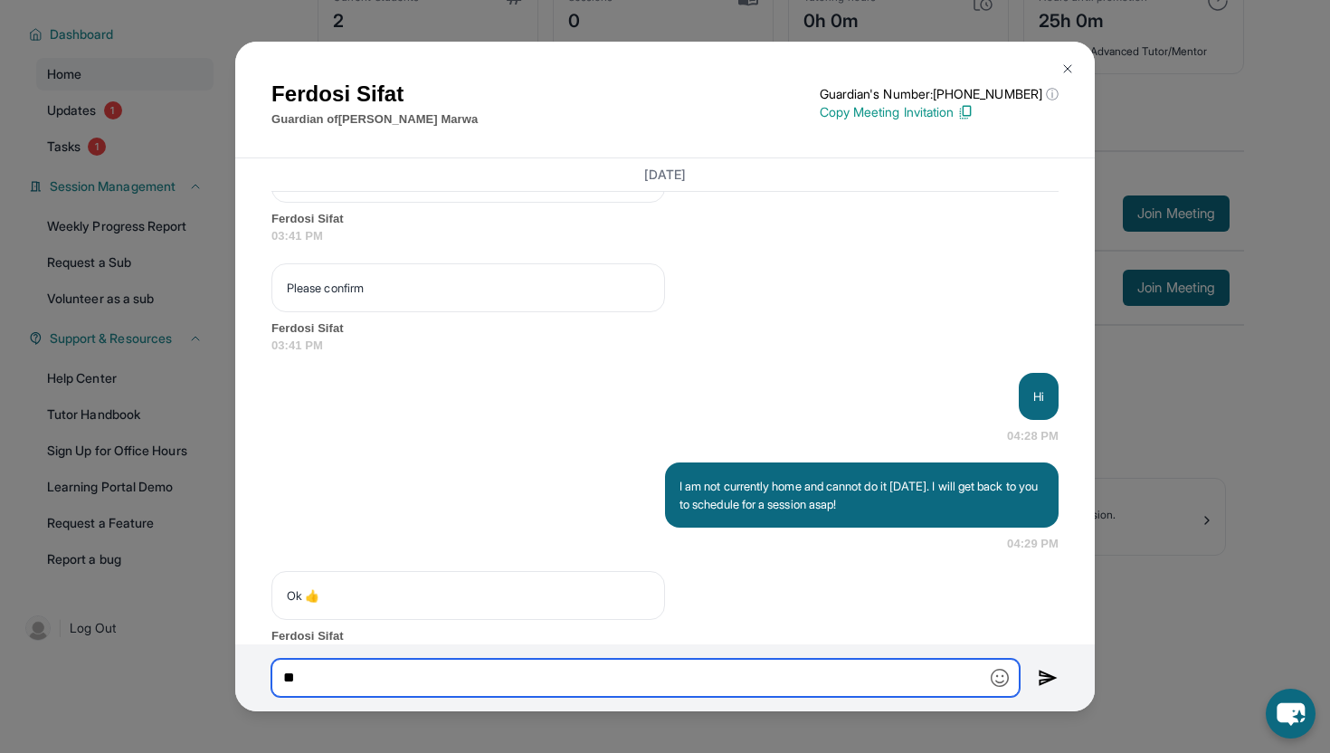
scroll to position [1562, 0]
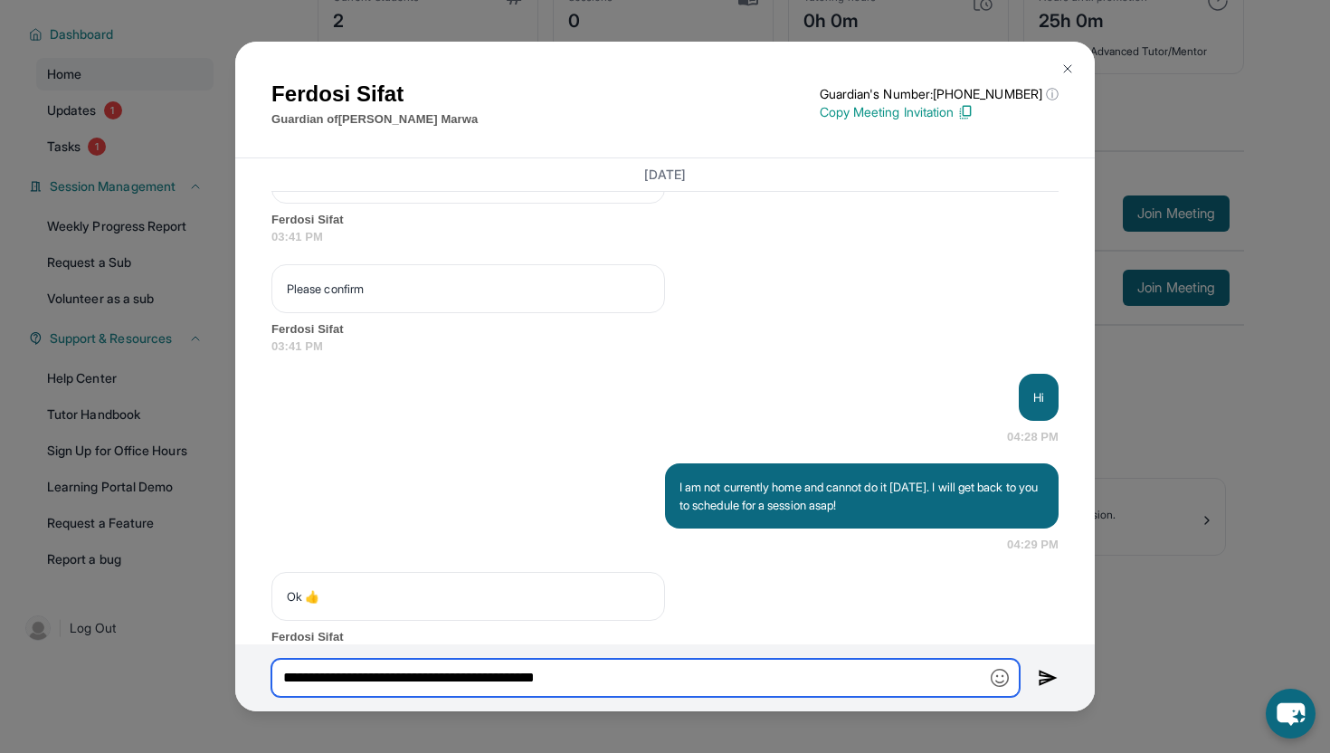
click at [357, 683] on input "**********" at bounding box center [645, 678] width 748 height 38
click at [807, 681] on input "**********" at bounding box center [645, 678] width 748 height 38
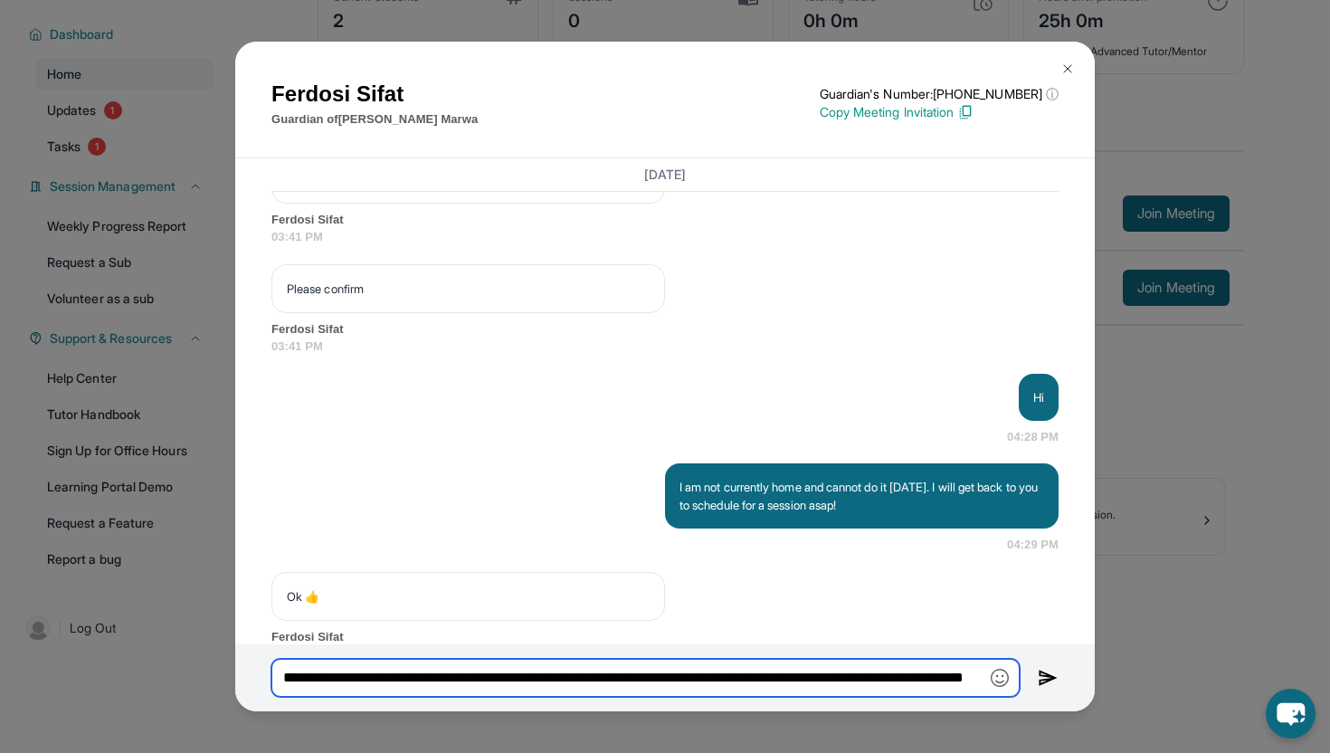
scroll to position [0, 130]
type input "**********"
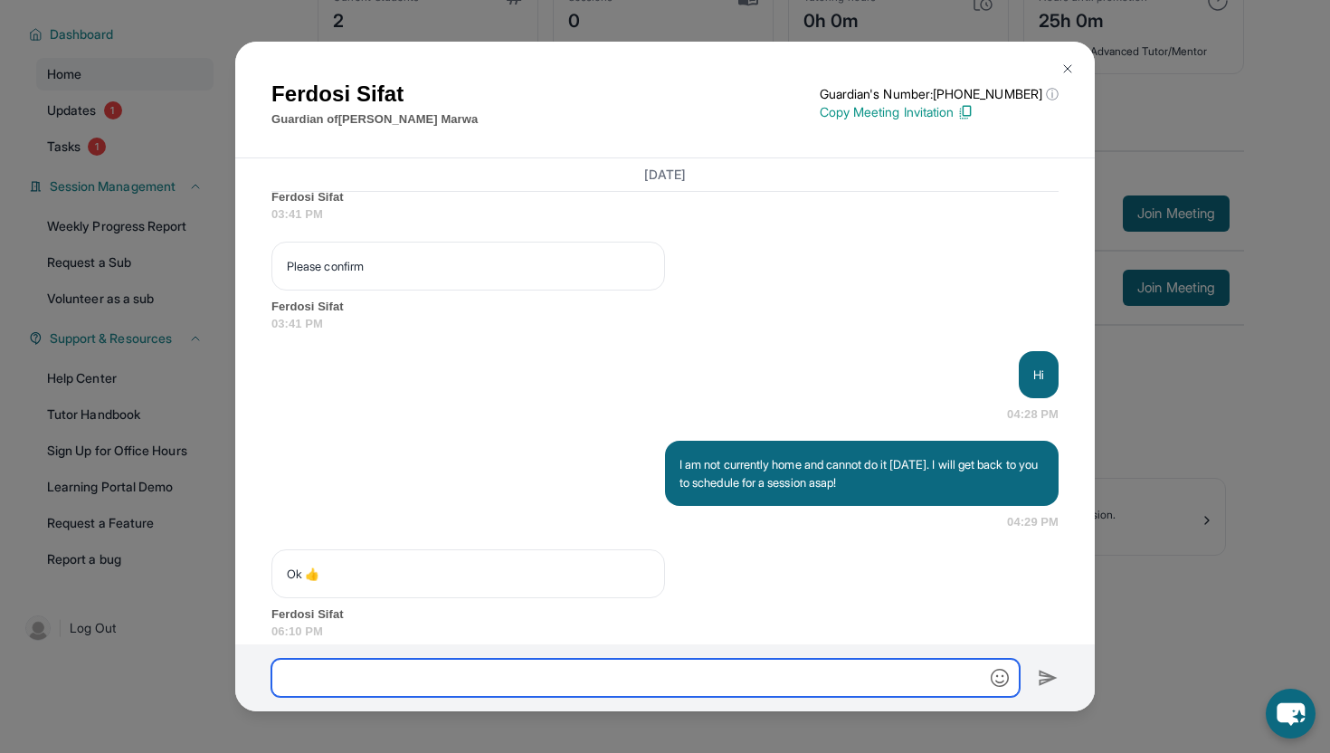
scroll to position [1866, 0]
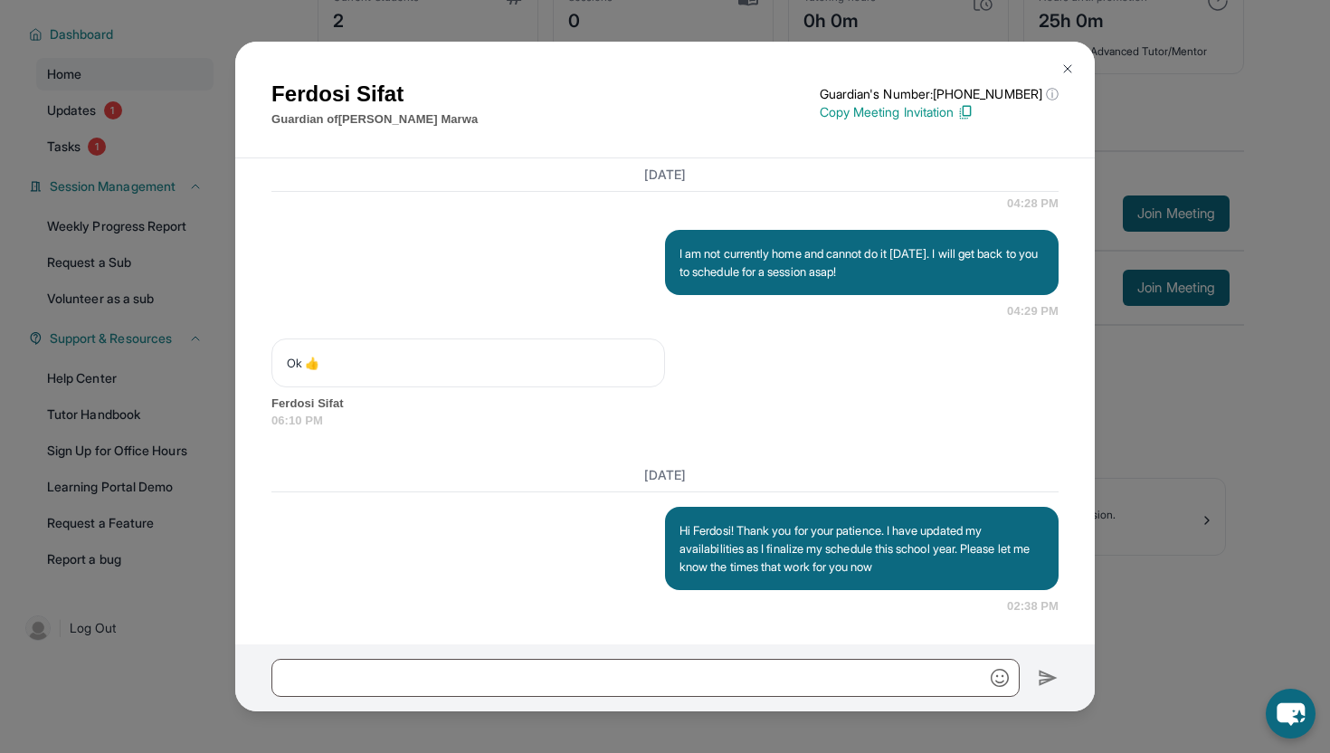
click at [1230, 539] on div "[PERSON_NAME] Guardian of [PERSON_NAME] Guardian's Number: [PHONE_NUMBER] ⓘ Thi…" at bounding box center [665, 376] width 1330 height 753
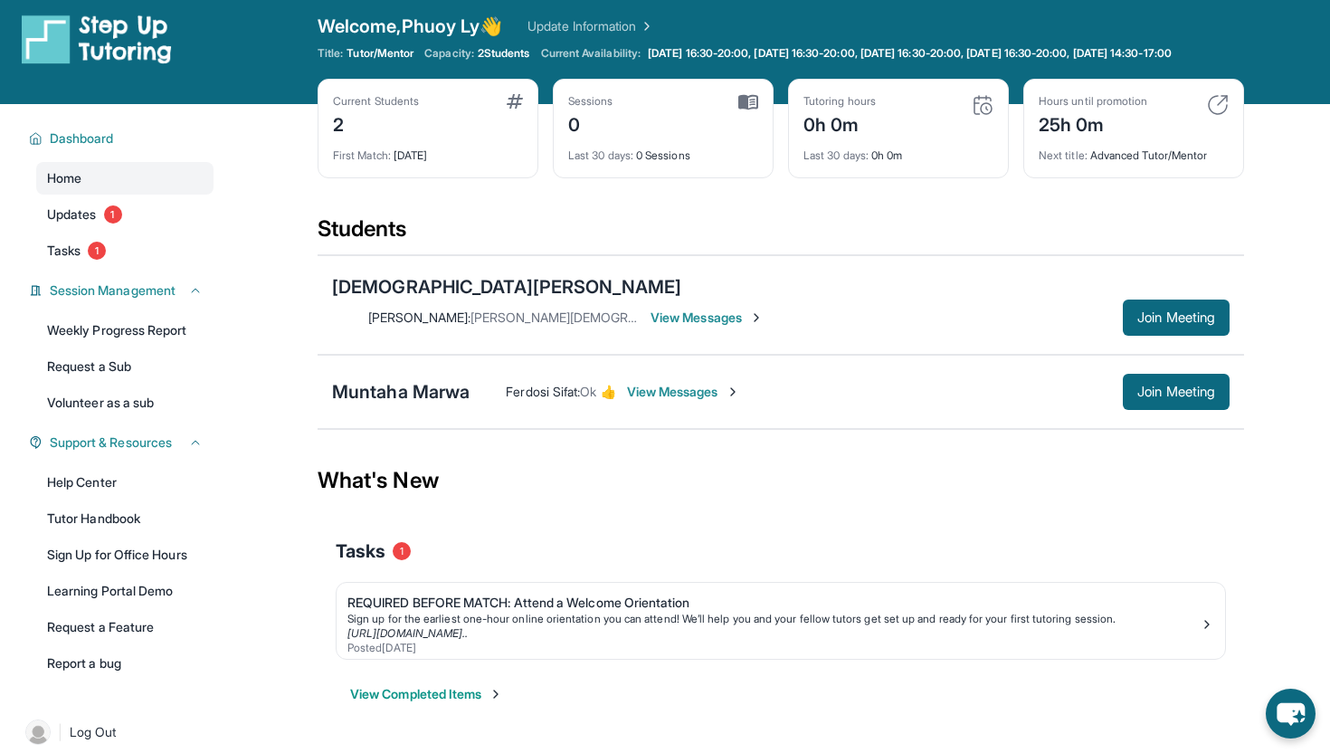
scroll to position [0, 0]
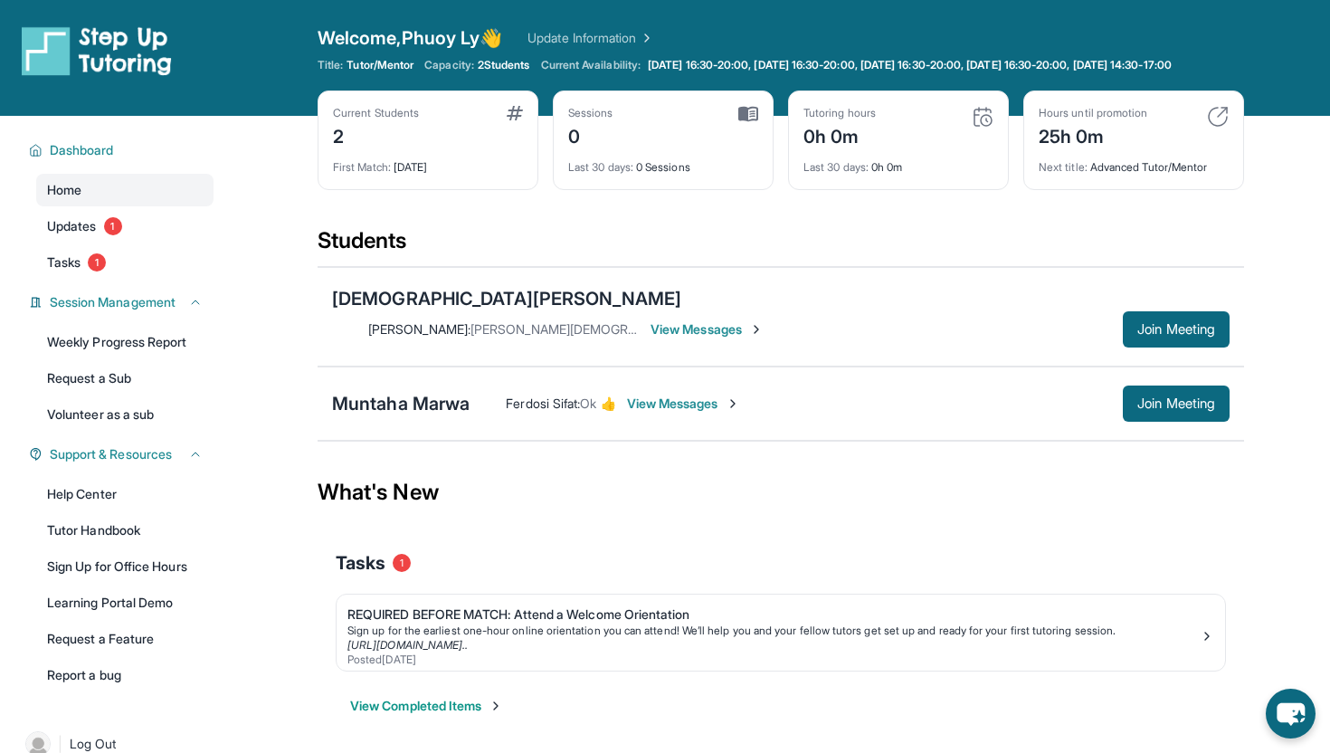
click at [764, 320] on span "View Messages" at bounding box center [706, 329] width 113 height 18
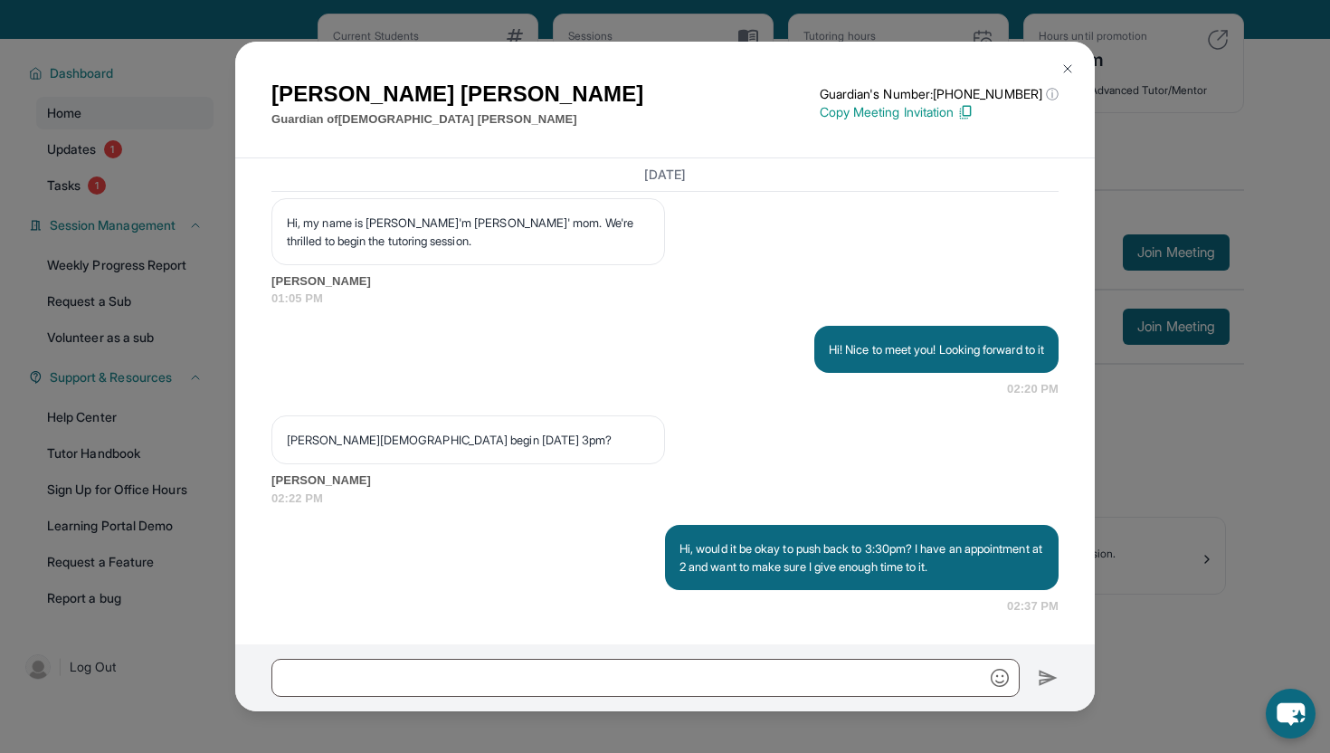
scroll to position [89, 0]
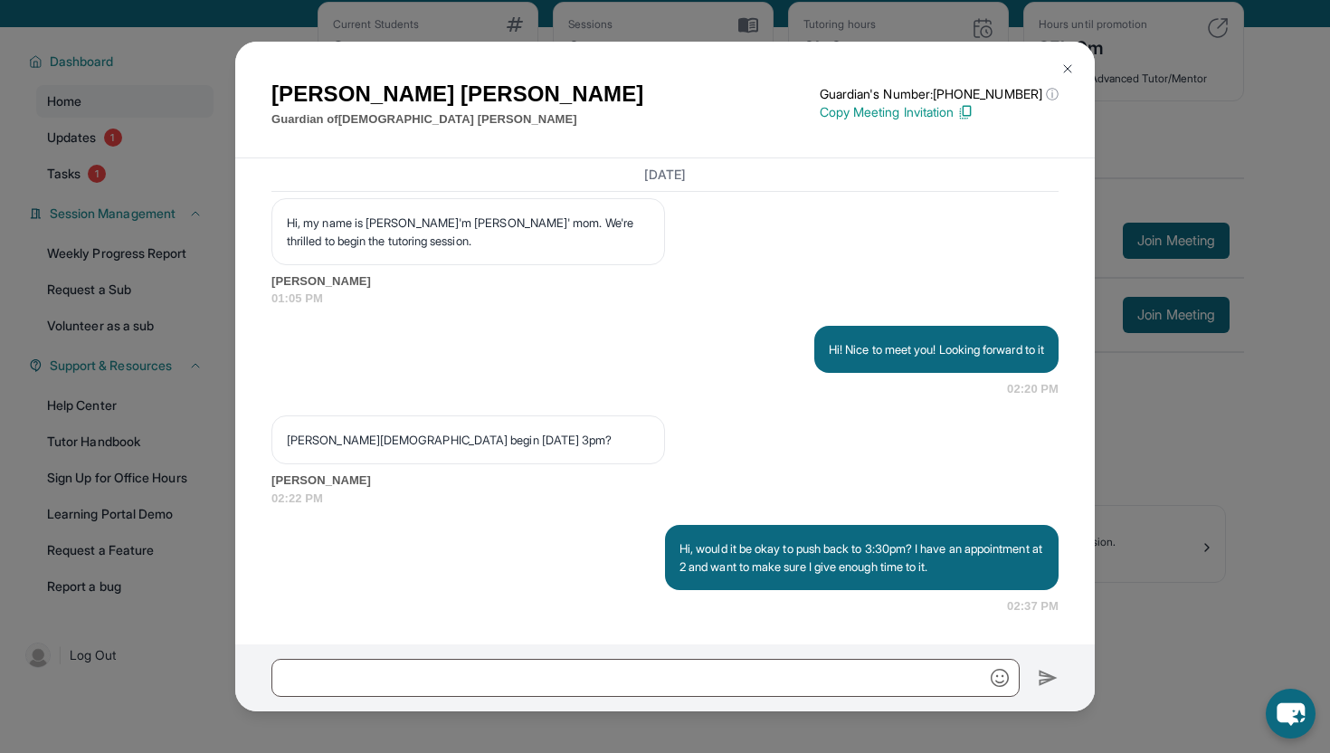
click at [1131, 370] on div "[PERSON_NAME] Guardian of [DEMOGRAPHIC_DATA][PERSON_NAME] Guardian's Number: [P…" at bounding box center [665, 376] width 1330 height 753
